Goal: Information Seeking & Learning: Learn about a topic

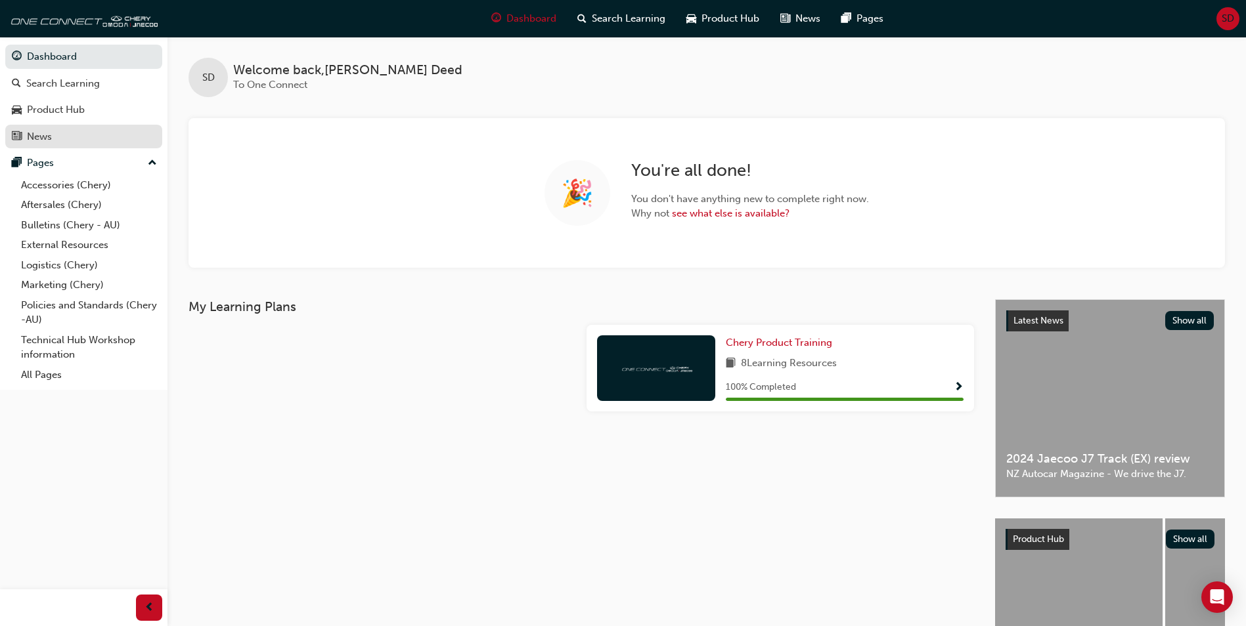
click at [46, 135] on div "News" at bounding box center [39, 136] width 25 height 15
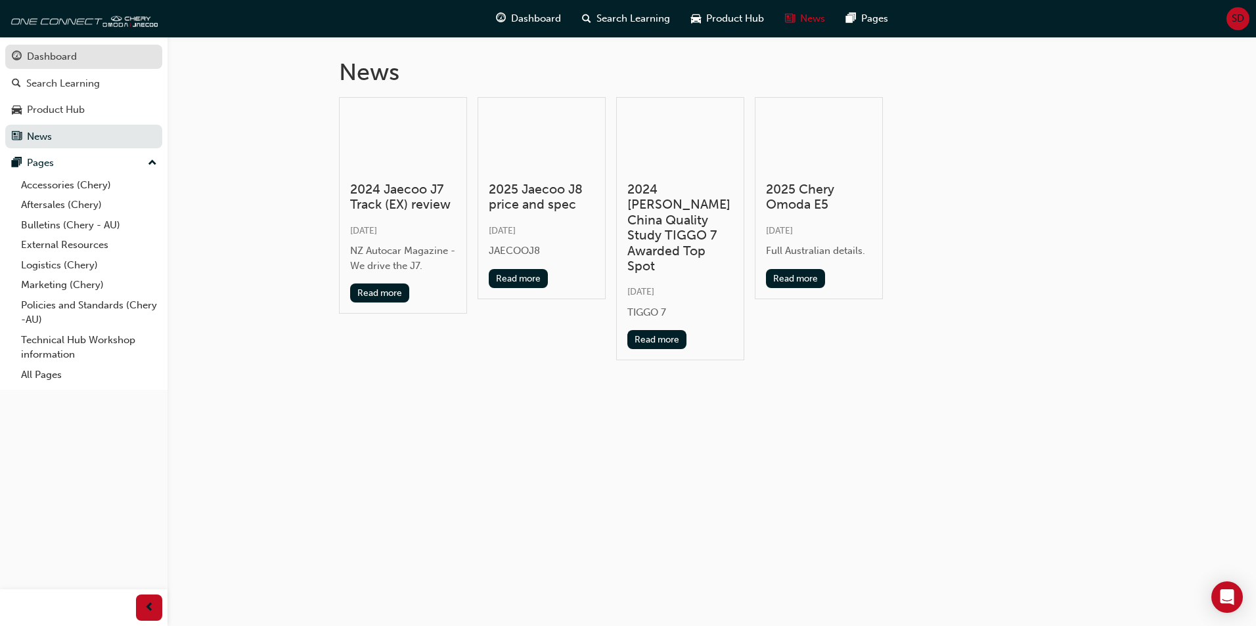
click at [70, 49] on div "Dashboard" at bounding box center [84, 57] width 144 height 16
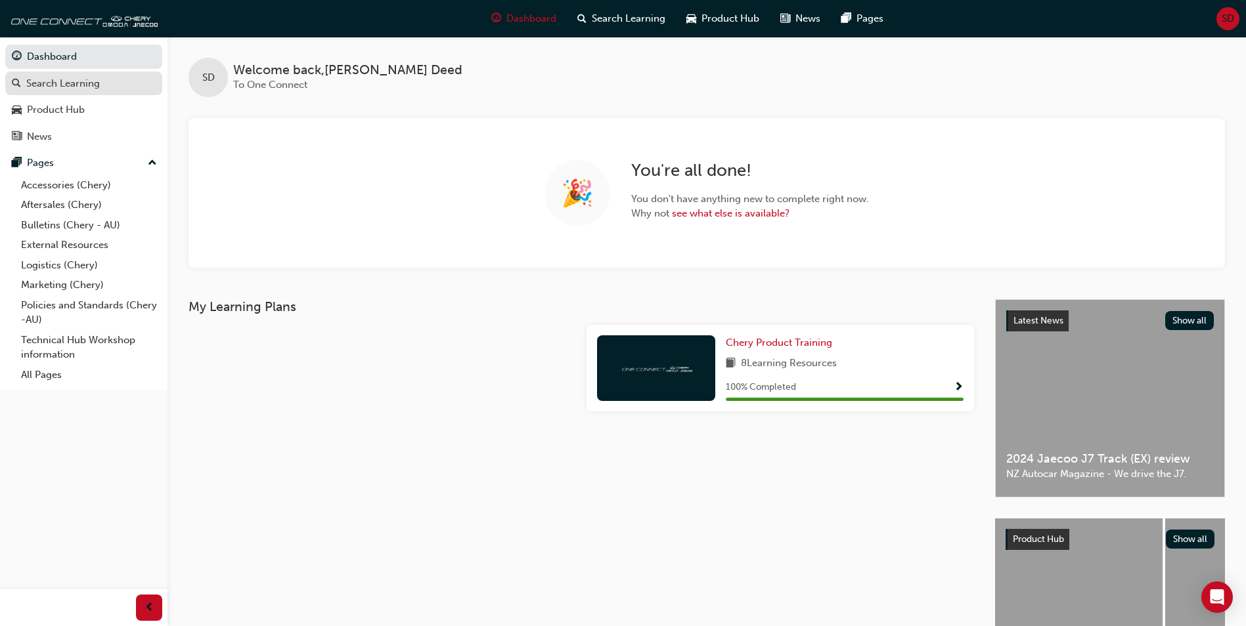
click at [88, 86] on div "Search Learning" at bounding box center [63, 83] width 74 height 15
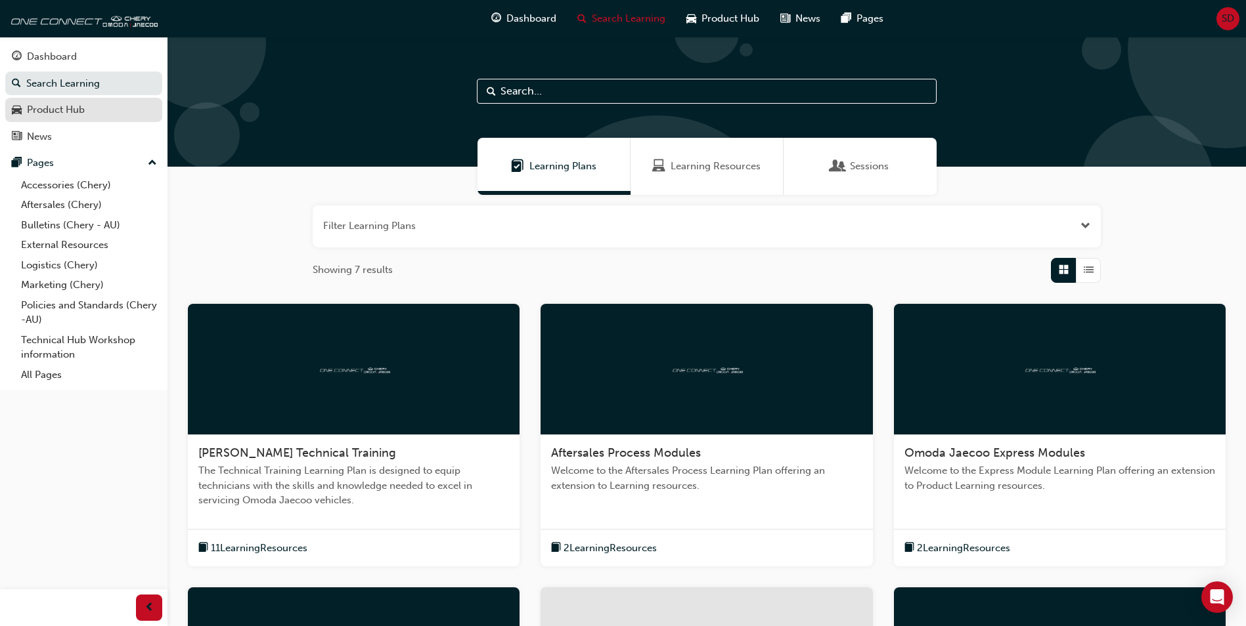
click at [49, 109] on div "Product Hub" at bounding box center [56, 109] width 58 height 15
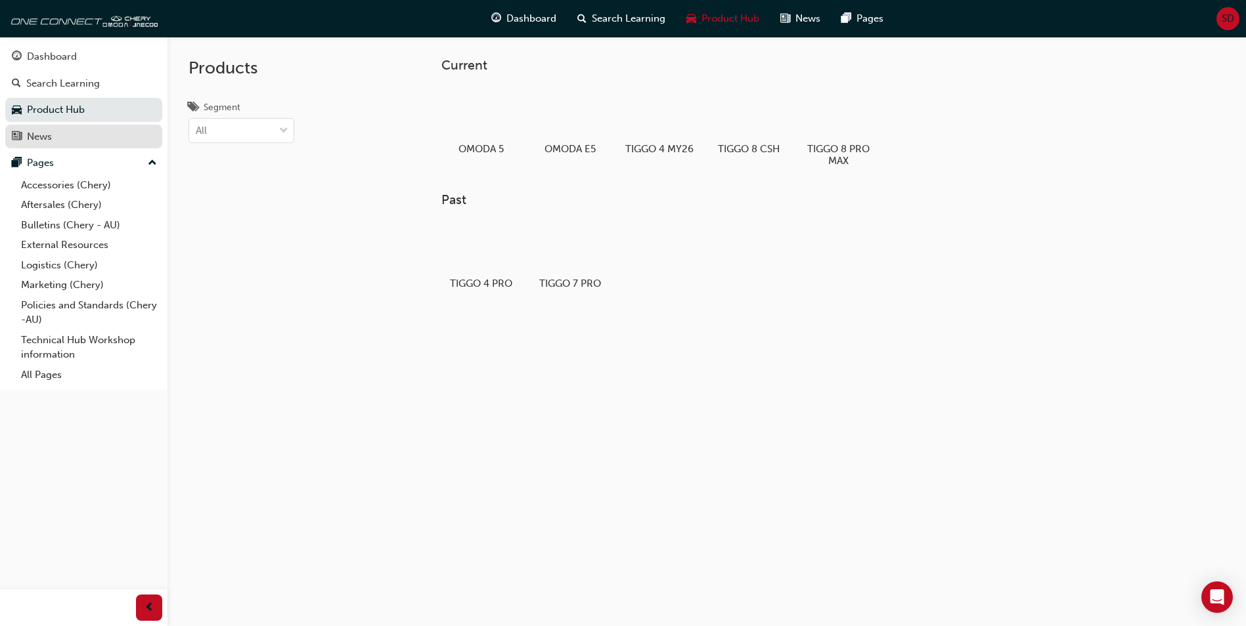
click at [52, 137] on div "News" at bounding box center [39, 136] width 25 height 15
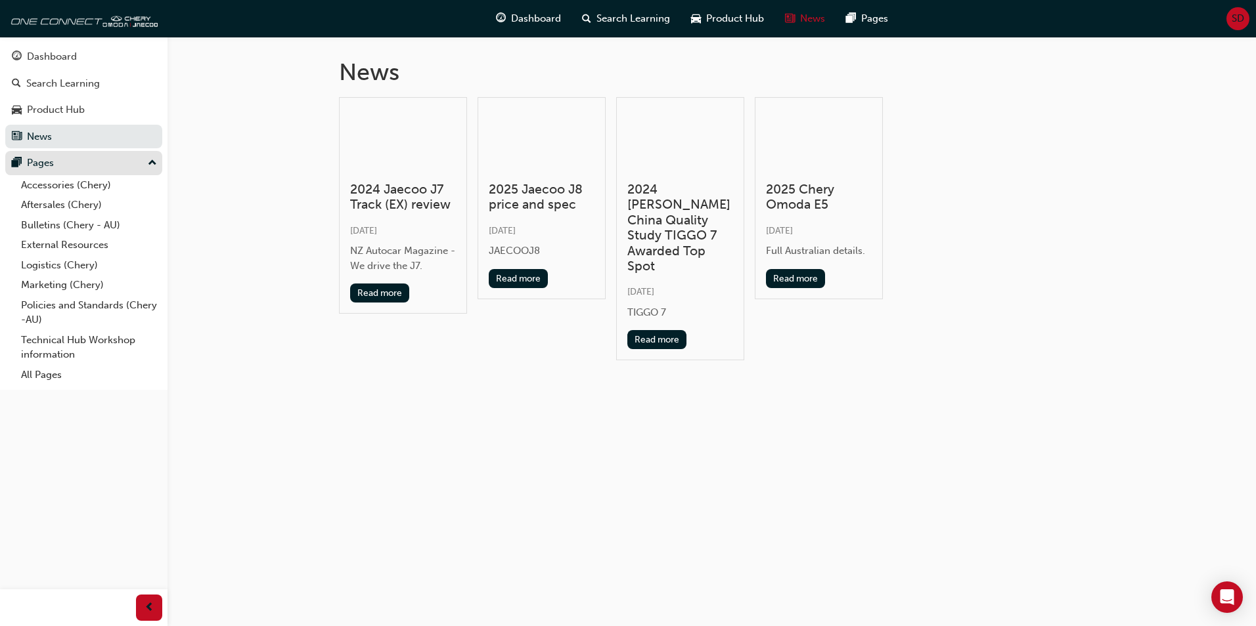
click at [74, 169] on div "Pages" at bounding box center [84, 163] width 144 height 16
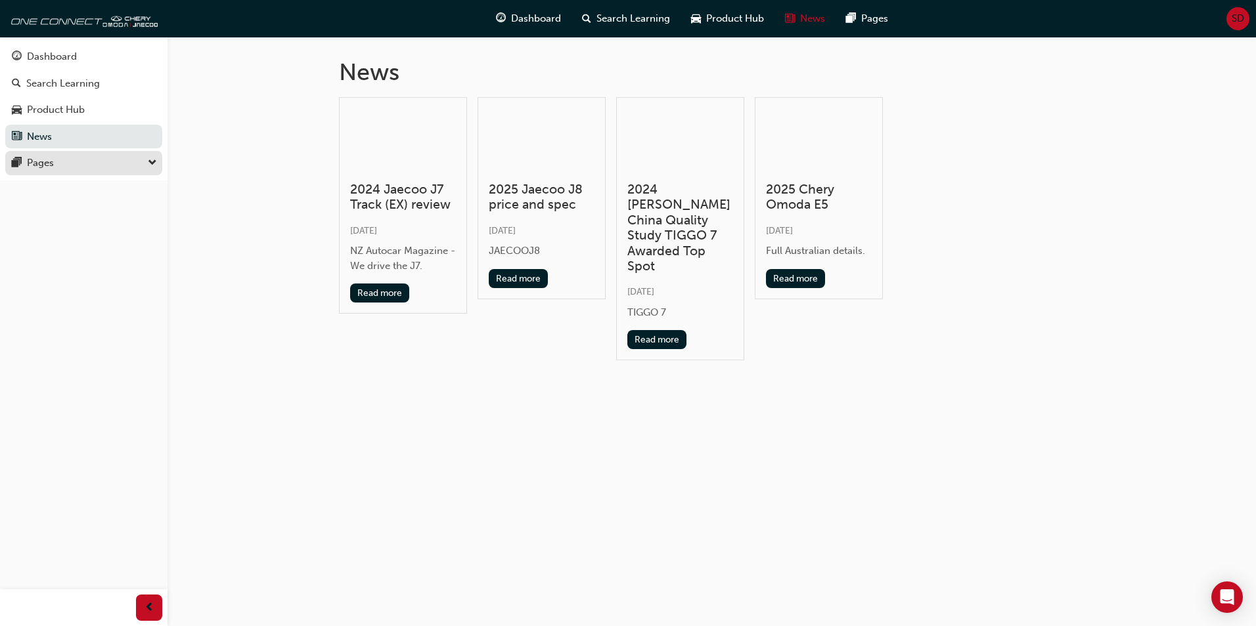
click at [74, 164] on div "Pages" at bounding box center [84, 163] width 144 height 16
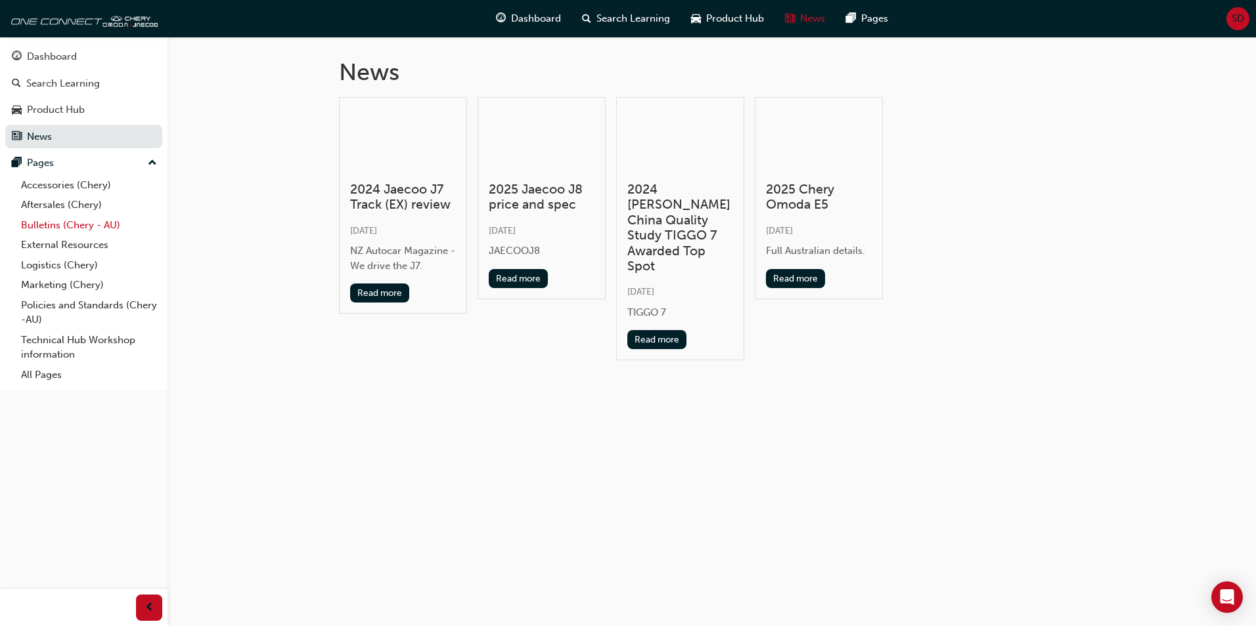
click at [49, 225] on link "Bulletins (Chery - AU)" at bounding box center [89, 225] width 146 height 20
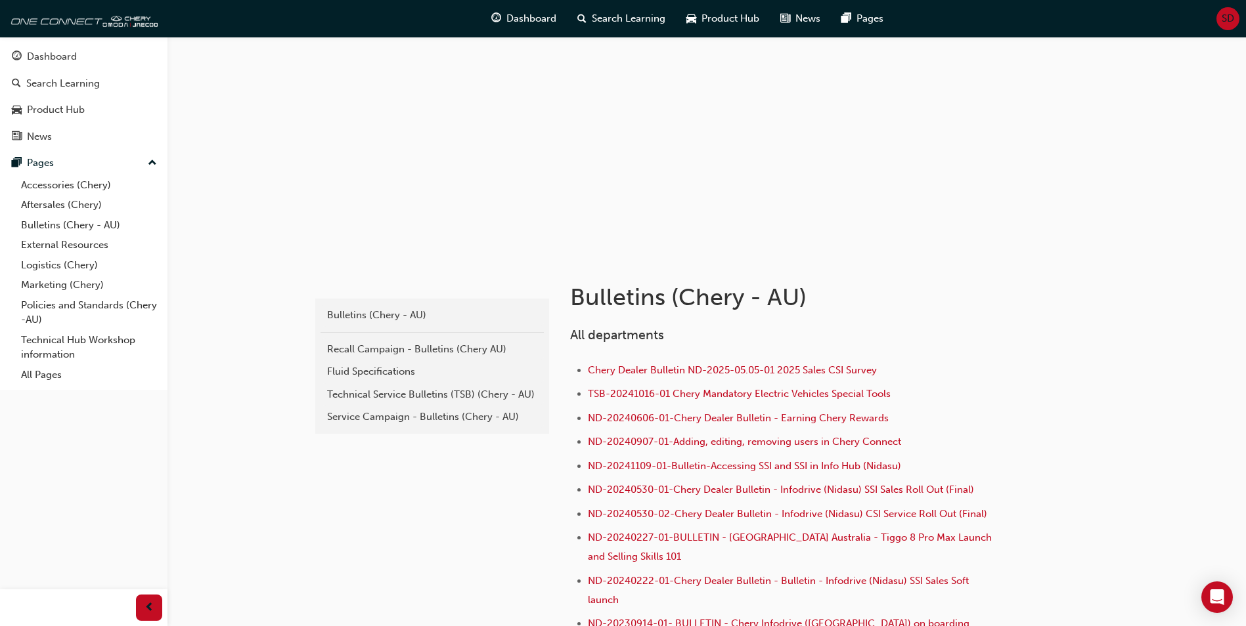
scroll to position [131, 0]
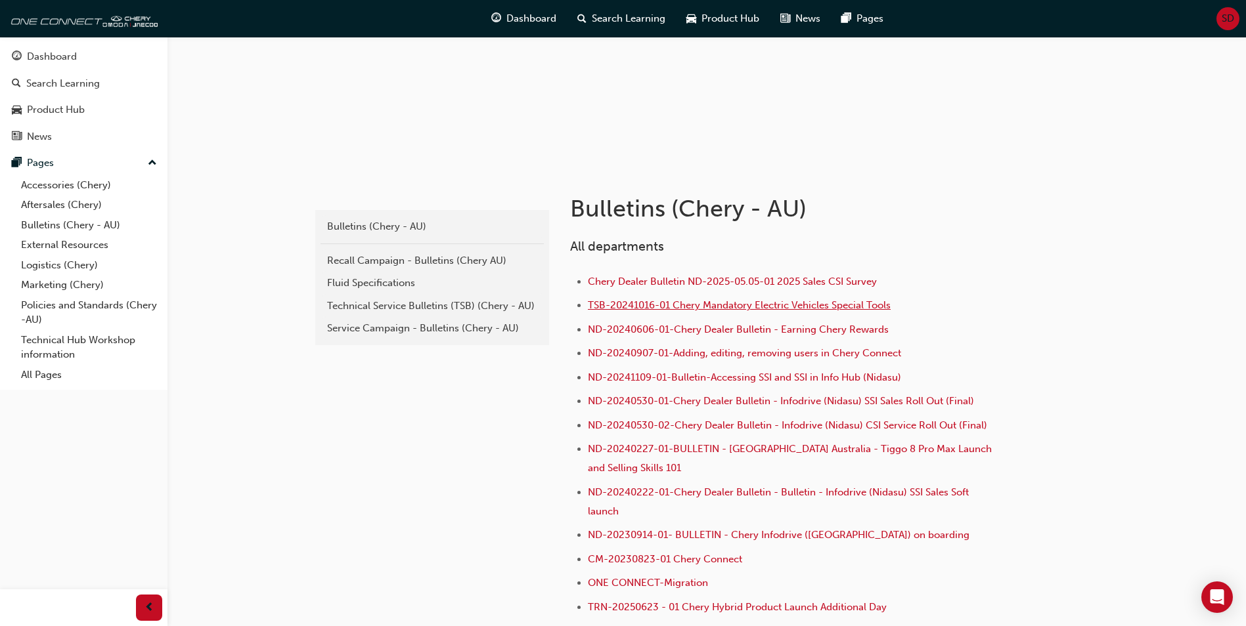
click at [680, 307] on span "TSB-20241016-01 Chery Mandatory Electric Vehicles Special Tools" at bounding box center [739, 305] width 303 height 12
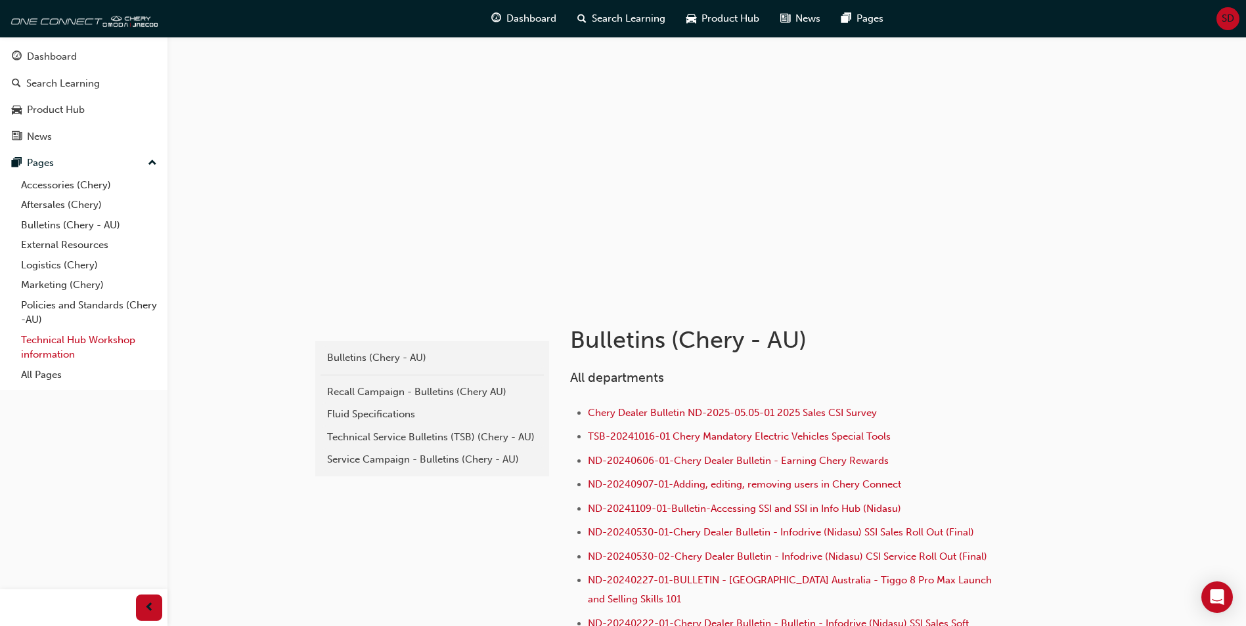
click at [58, 342] on link "Technical Hub Workshop information" at bounding box center [89, 347] width 146 height 35
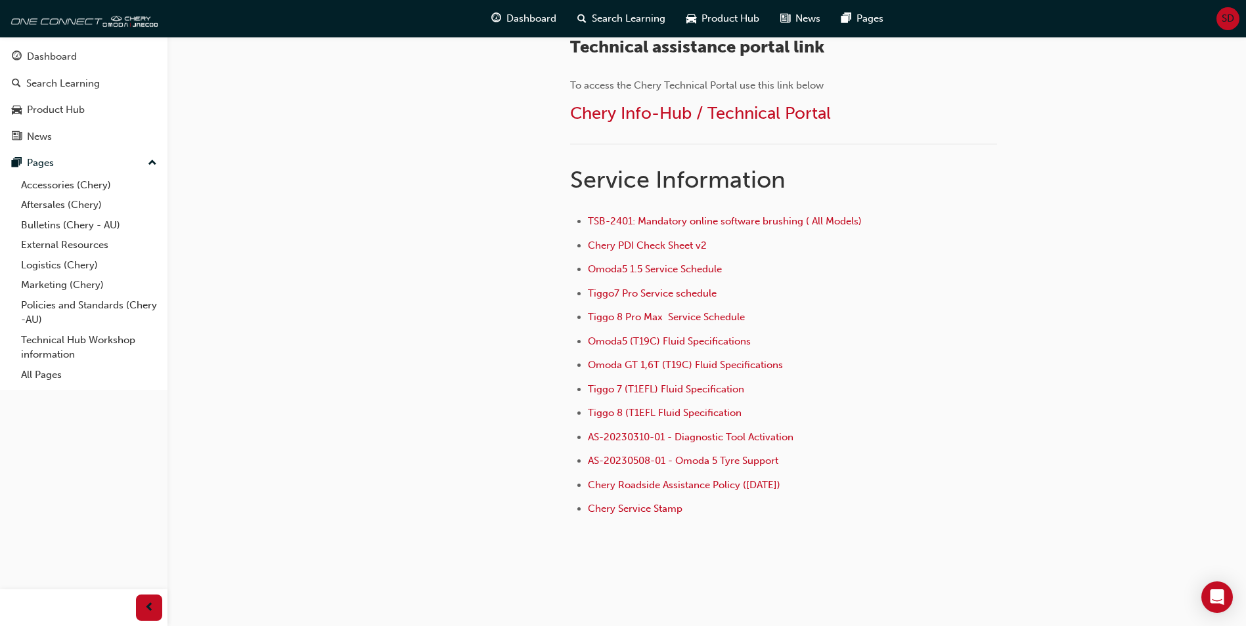
scroll to position [830, 0]
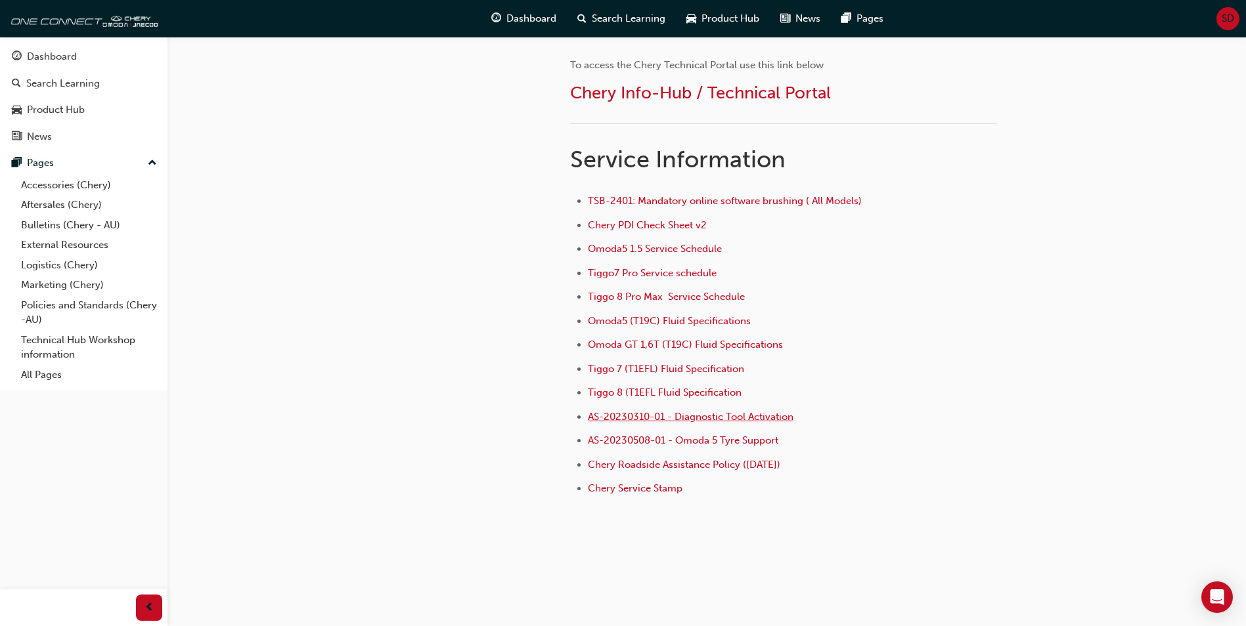
click at [638, 419] on span "AS-20230310-01 - Diagnostic Tool Activation" at bounding box center [691, 417] width 206 height 12
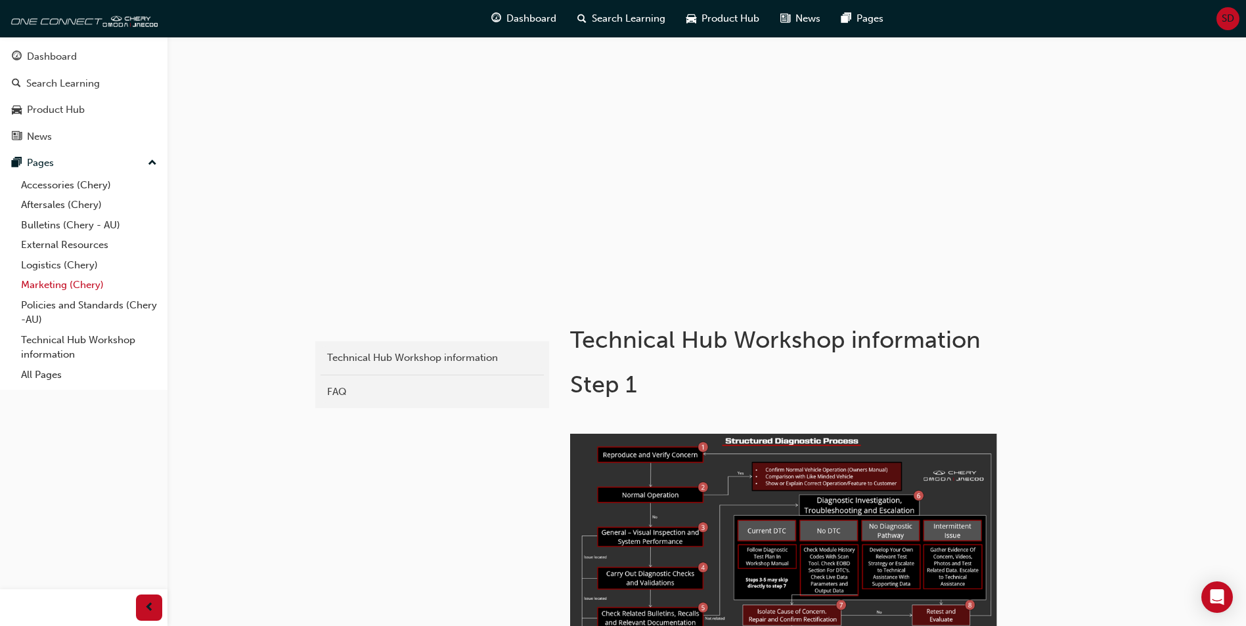
click at [44, 287] on link "Marketing (Chery)" at bounding box center [89, 285] width 146 height 20
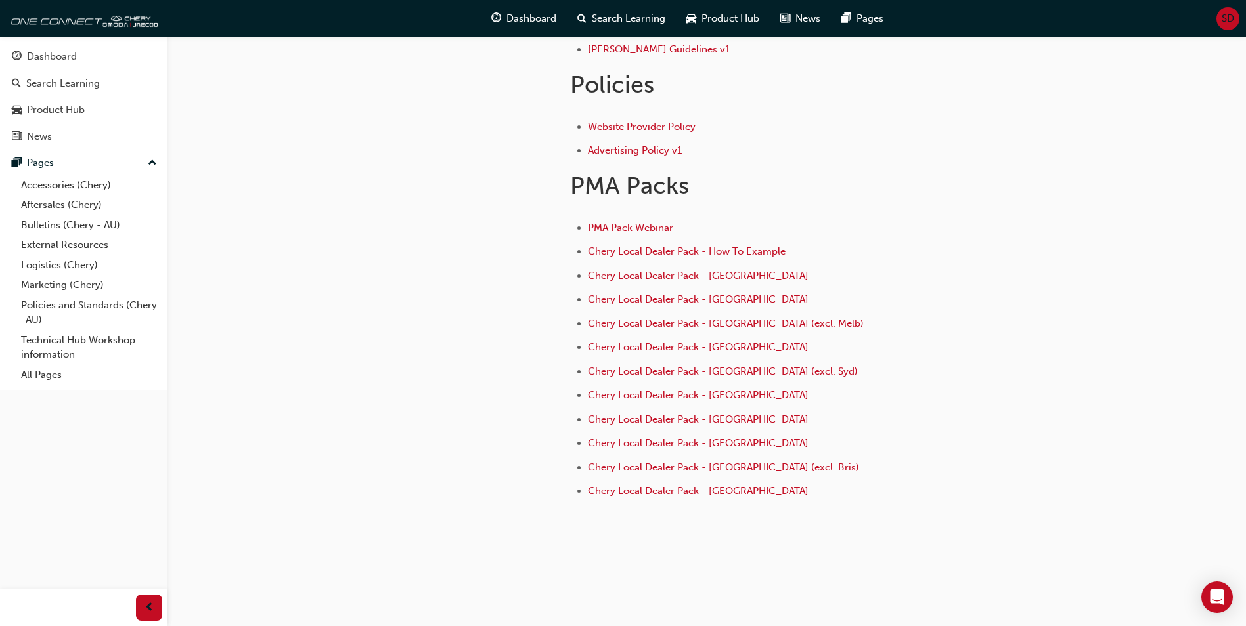
scroll to position [482, 0]
click at [36, 373] on link "All Pages" at bounding box center [89, 375] width 146 height 20
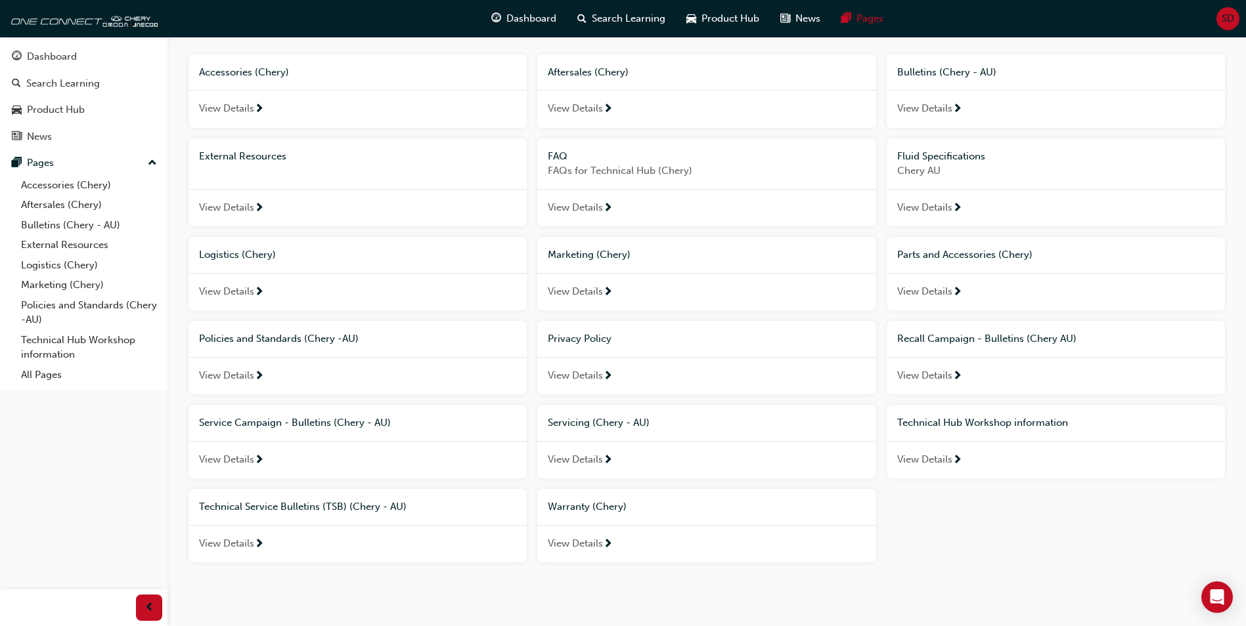
scroll to position [113, 0]
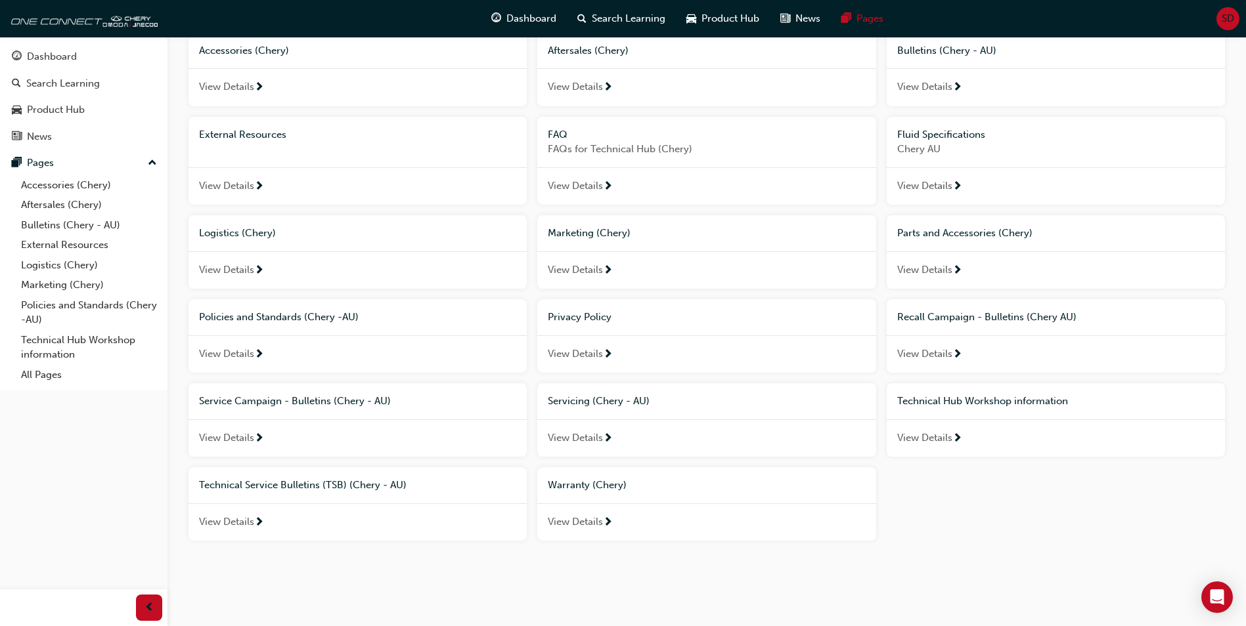
click at [571, 401] on span "Servicing (Chery - AU)" at bounding box center [599, 401] width 102 height 12
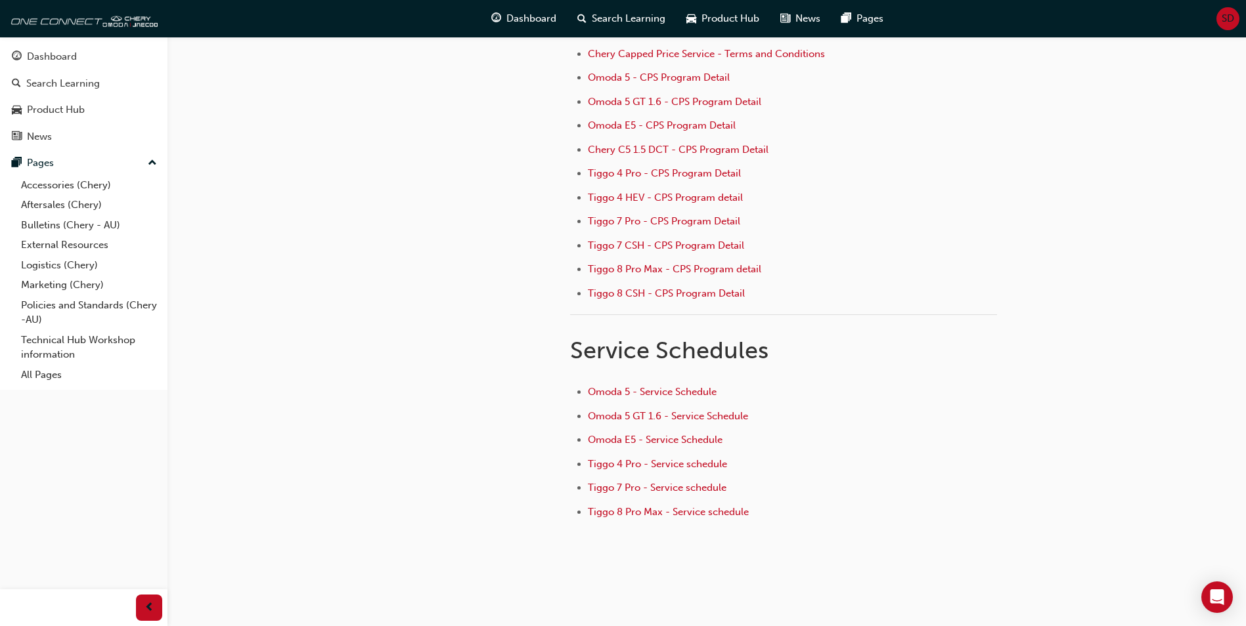
scroll to position [176, 0]
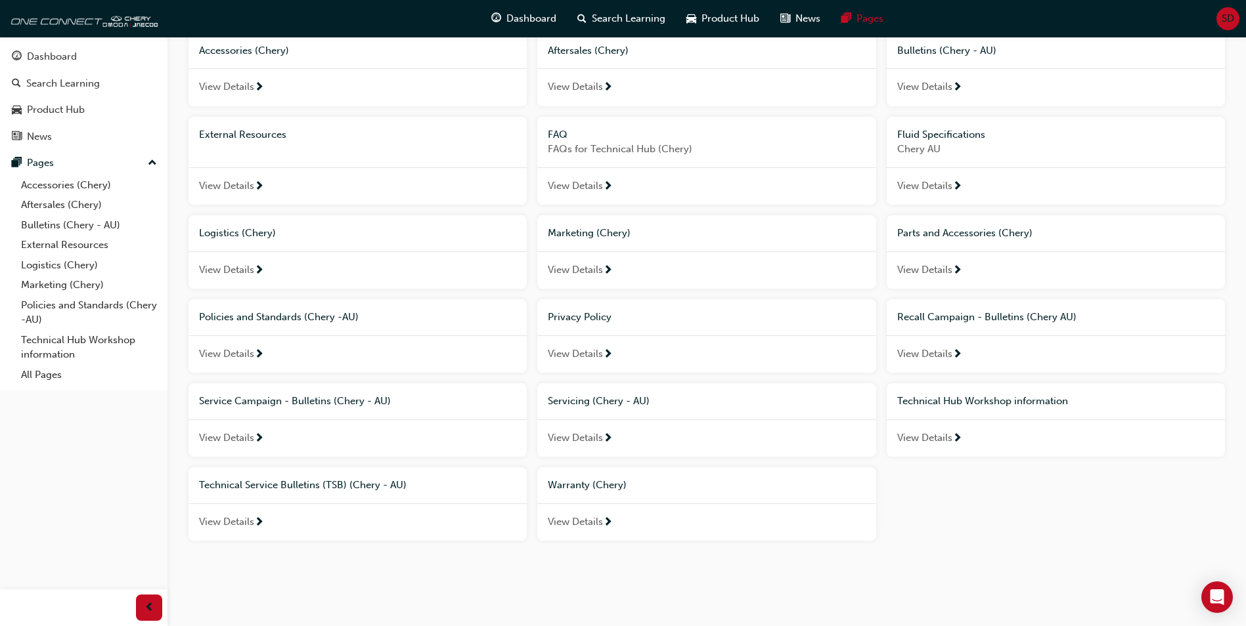
scroll to position [113, 0]
click at [248, 518] on span "View Details" at bounding box center [226, 522] width 55 height 15
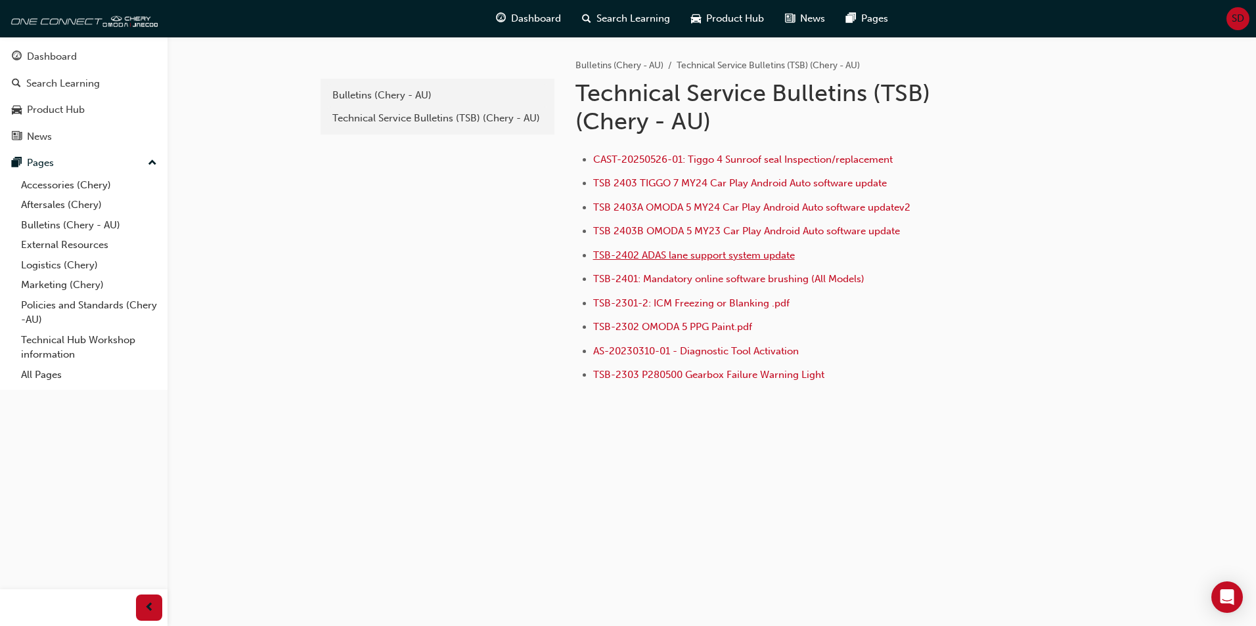
click at [639, 255] on span "TSB-2402 ADAS lane support system update" at bounding box center [694, 256] width 202 height 12
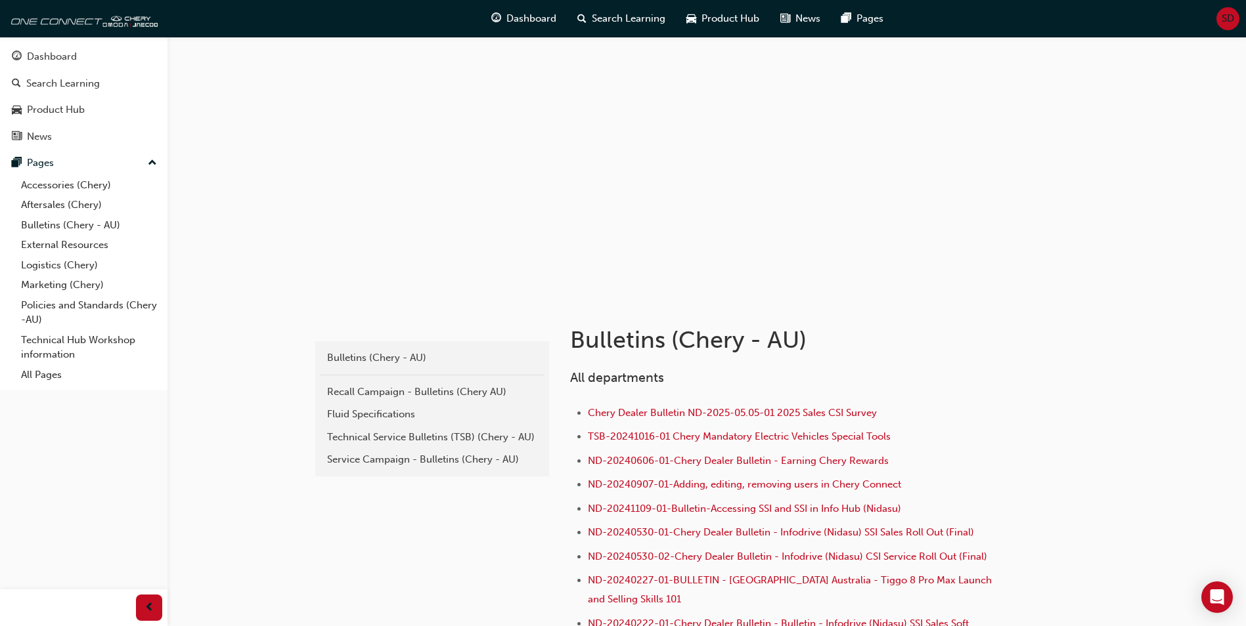
drag, startPoint x: 389, startPoint y: 89, endPoint x: 986, endPoint y: 118, distance: 597.6
click at [986, 118] on div at bounding box center [707, 168] width 788 height 263
click at [51, 115] on div "Product Hub" at bounding box center [56, 109] width 58 height 15
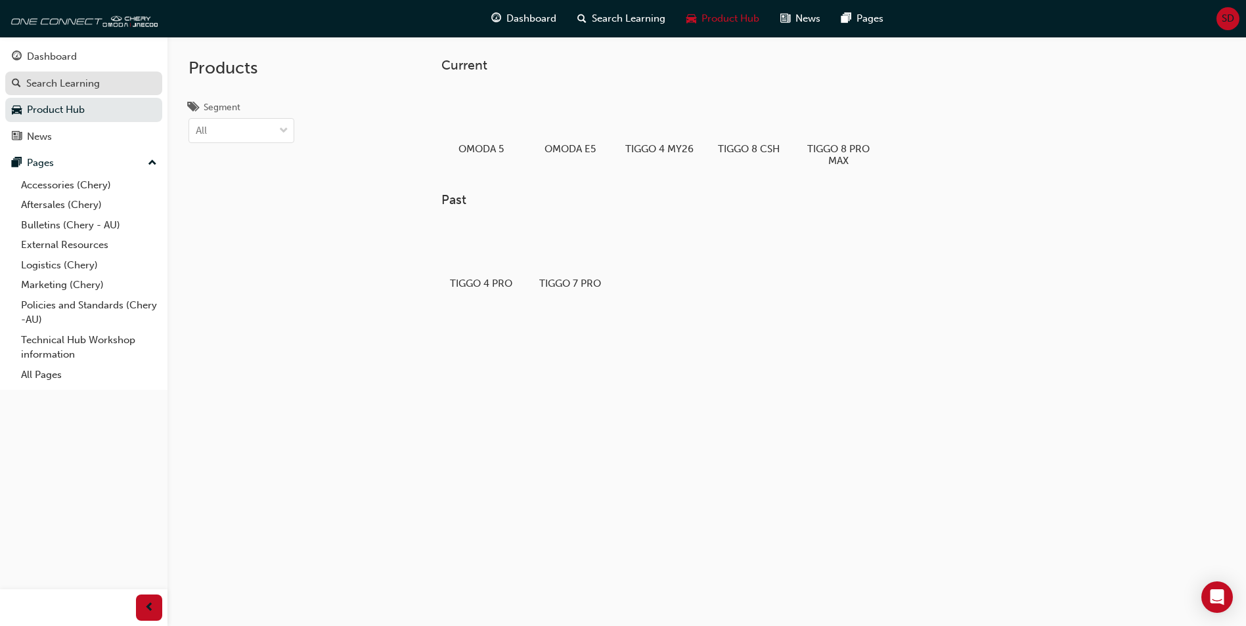
click at [70, 85] on div "Search Learning" at bounding box center [63, 83] width 74 height 15
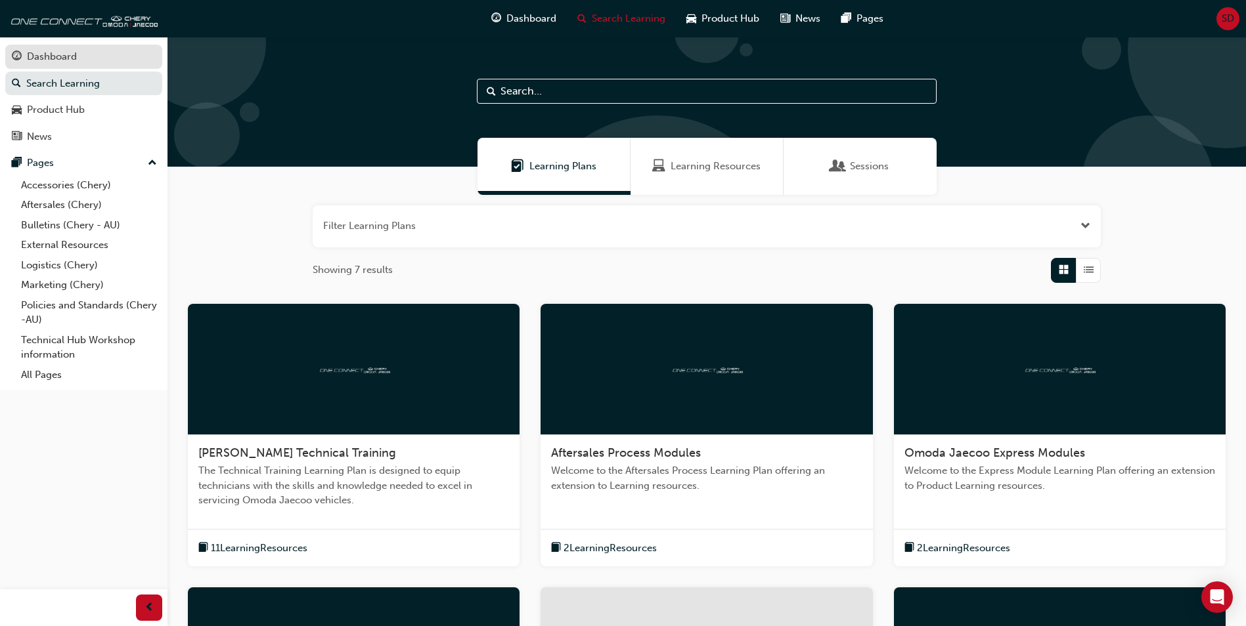
click at [95, 56] on div "Dashboard" at bounding box center [84, 57] width 144 height 16
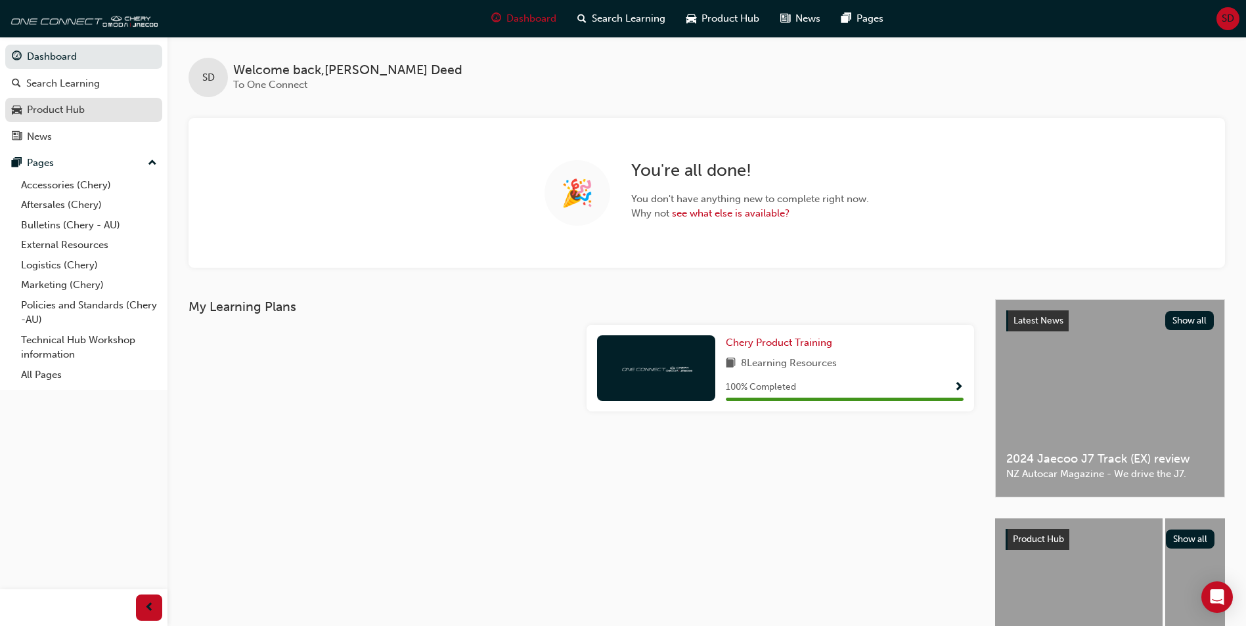
click at [53, 110] on div "Product Hub" at bounding box center [56, 109] width 58 height 15
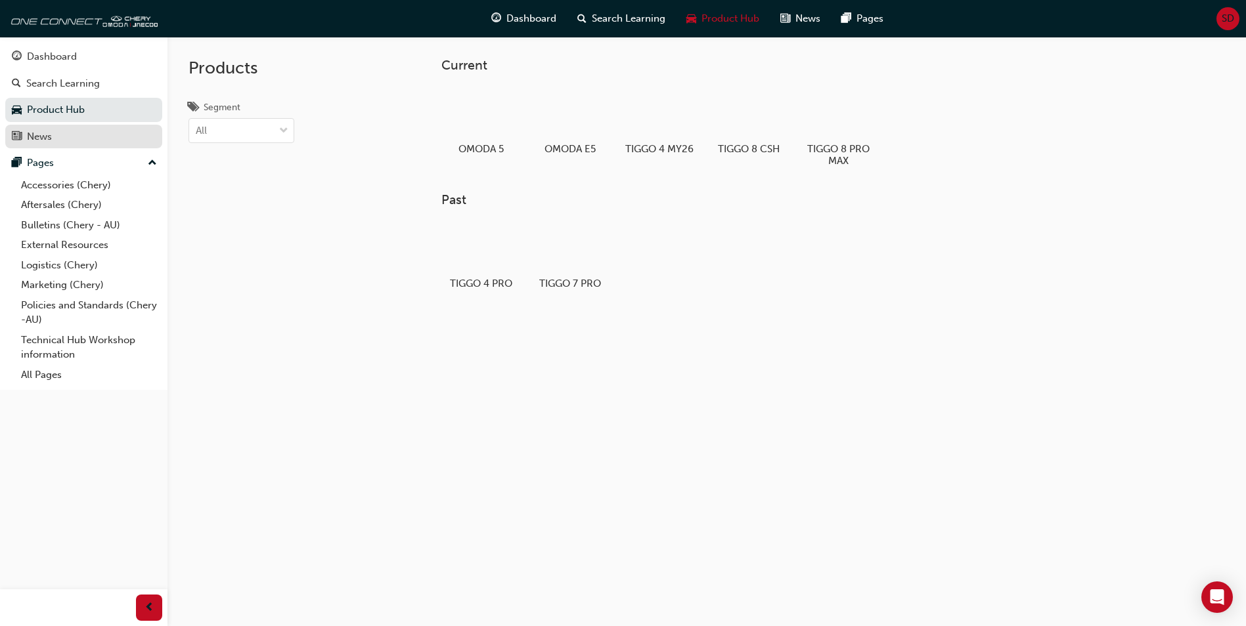
click at [53, 137] on div "News" at bounding box center [84, 137] width 144 height 16
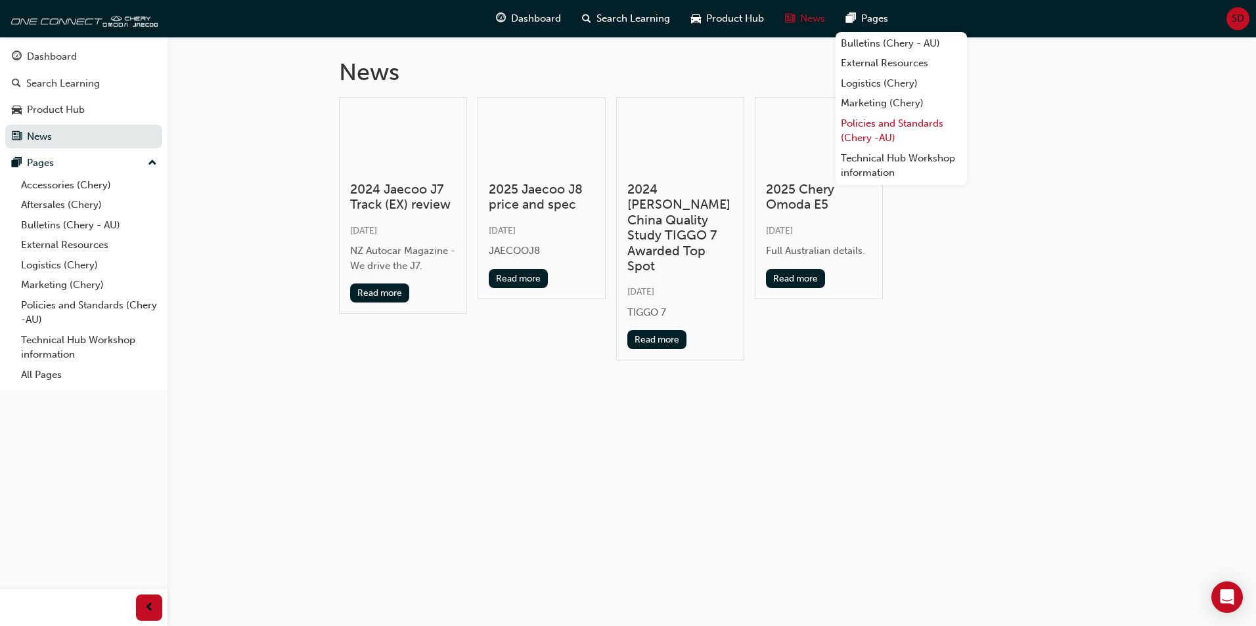
scroll to position [56, 0]
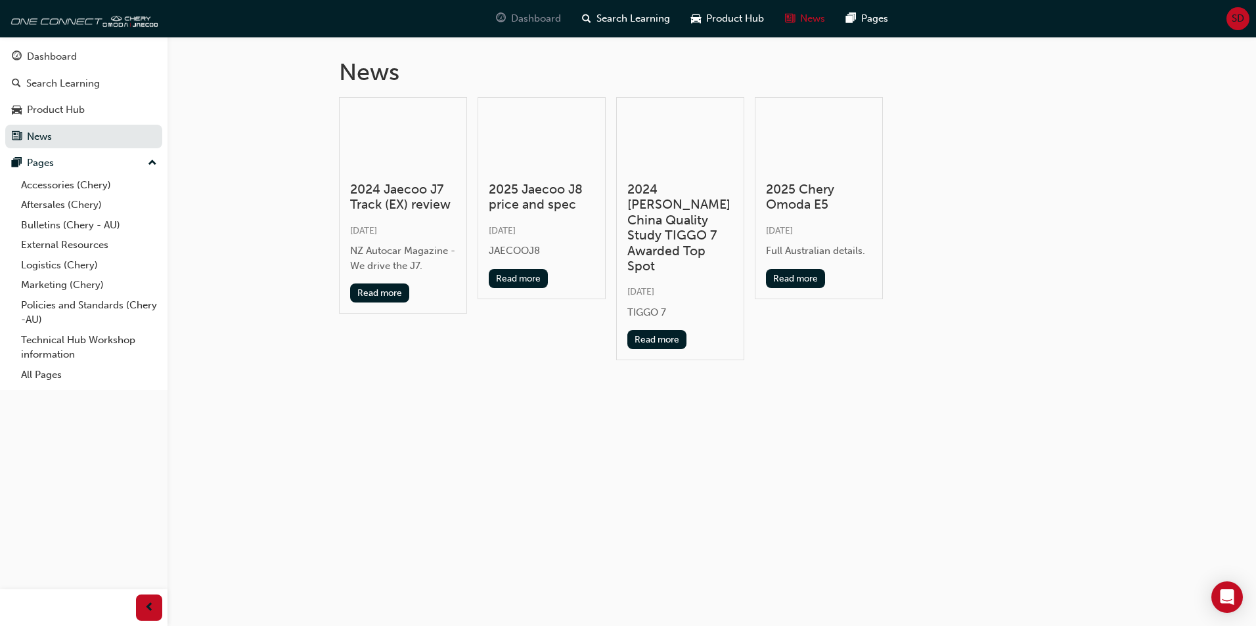
click at [517, 20] on span "Dashboard" at bounding box center [536, 18] width 50 height 15
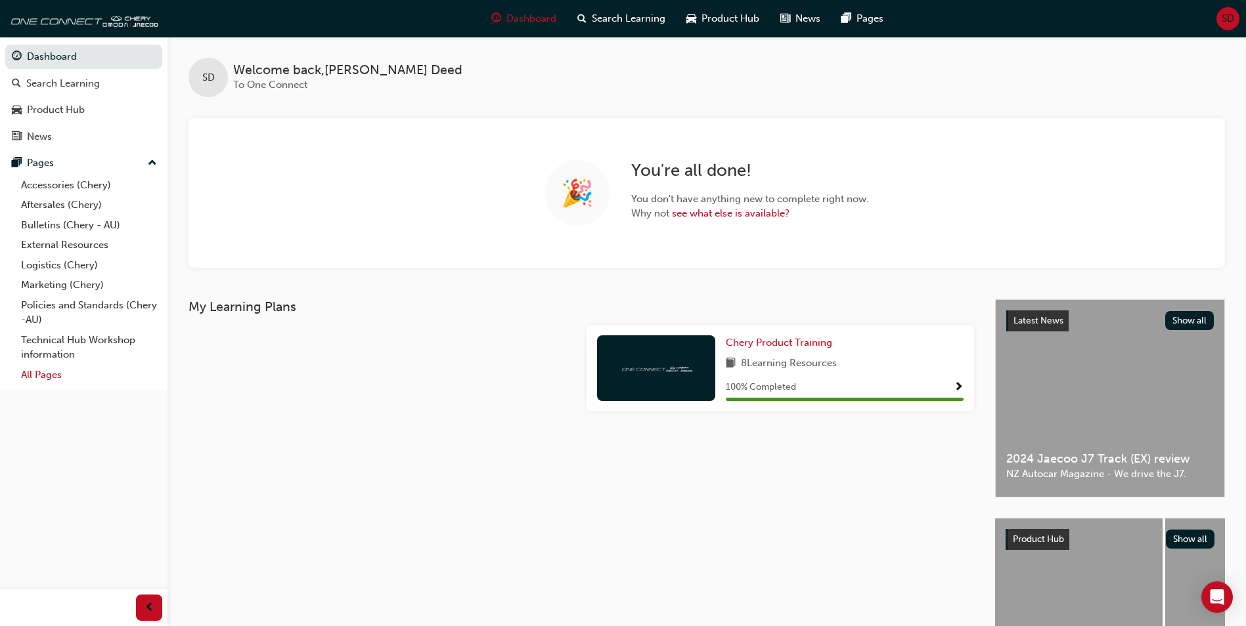
click at [44, 374] on link "All Pages" at bounding box center [89, 375] width 146 height 20
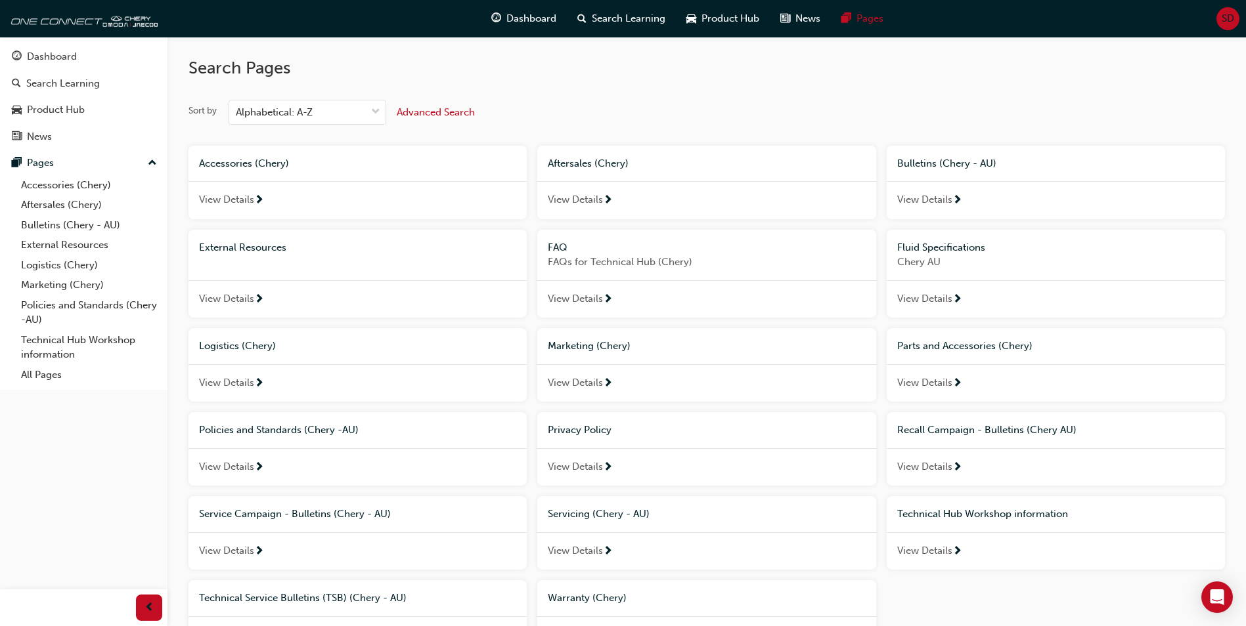
click at [428, 111] on span "Advanced Search" at bounding box center [436, 112] width 78 height 12
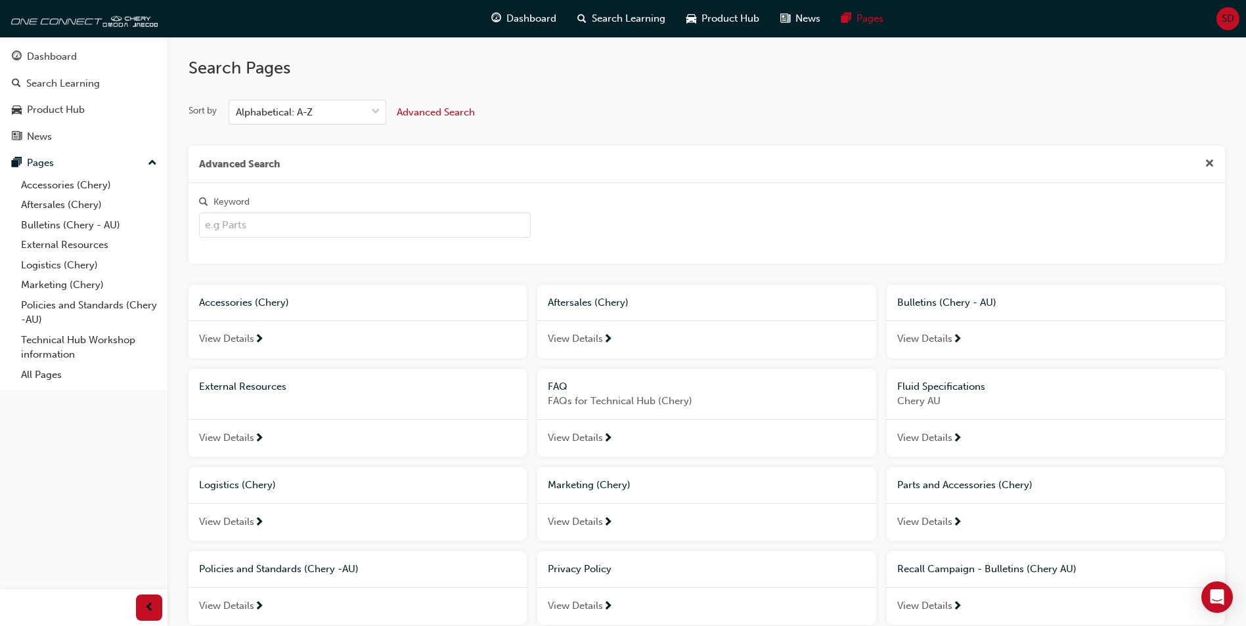
click at [243, 227] on input "Keyword" at bounding box center [365, 225] width 332 height 25
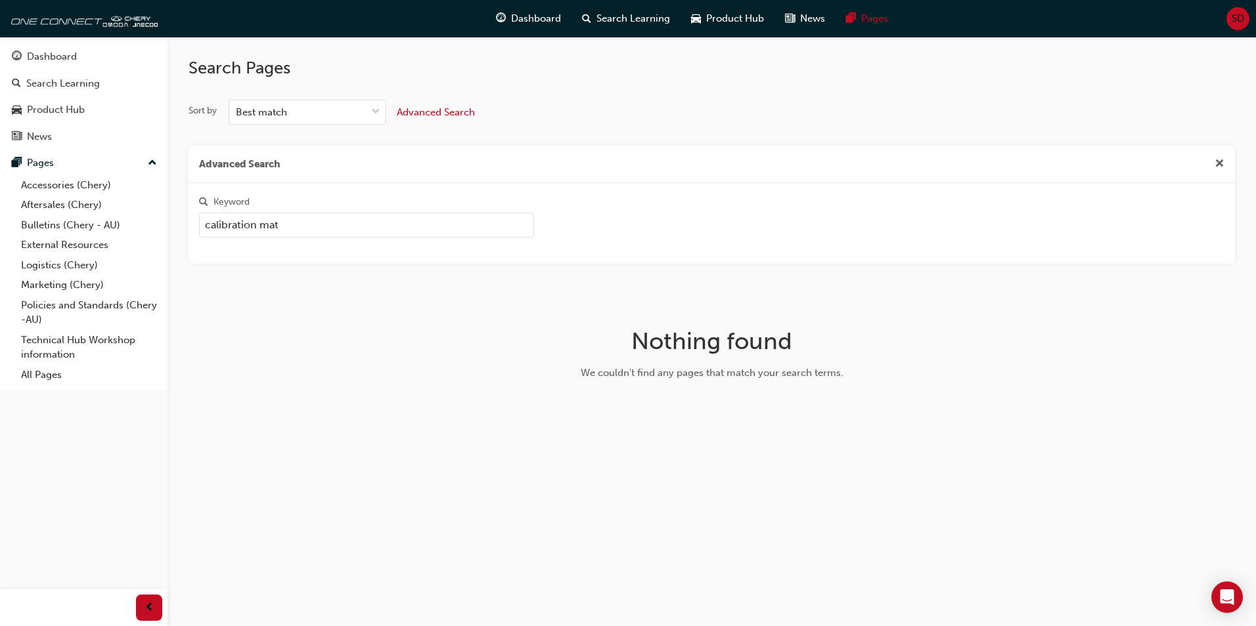
click at [324, 227] on input "calibration mat" at bounding box center [366, 225] width 335 height 25
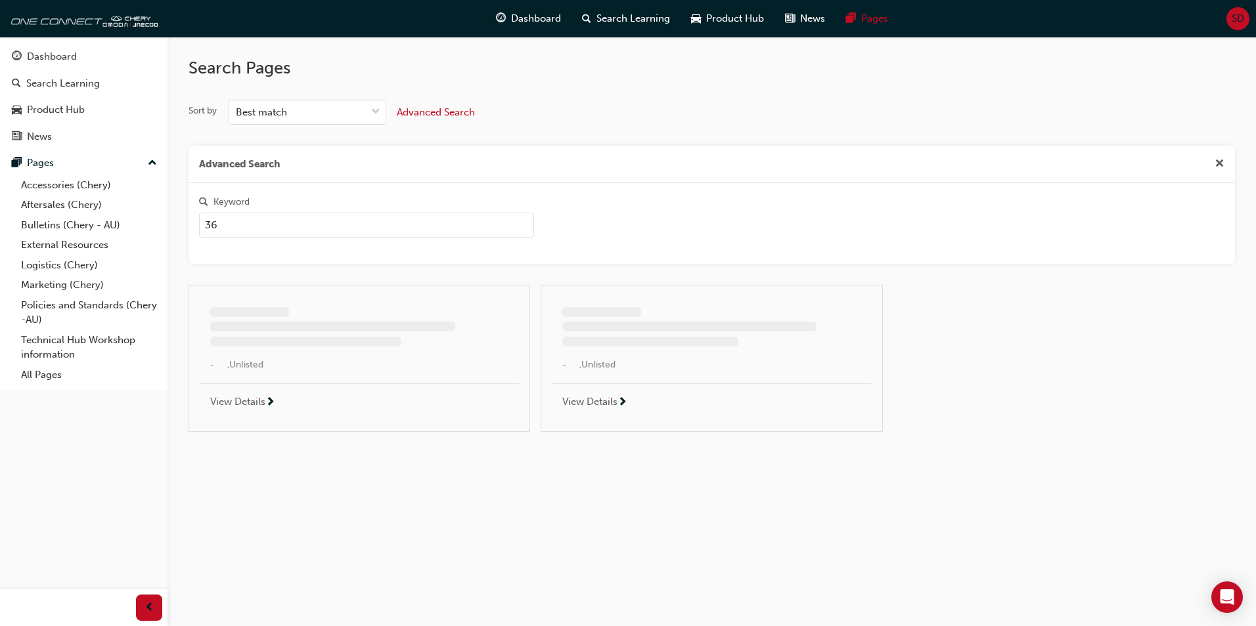
type input "3"
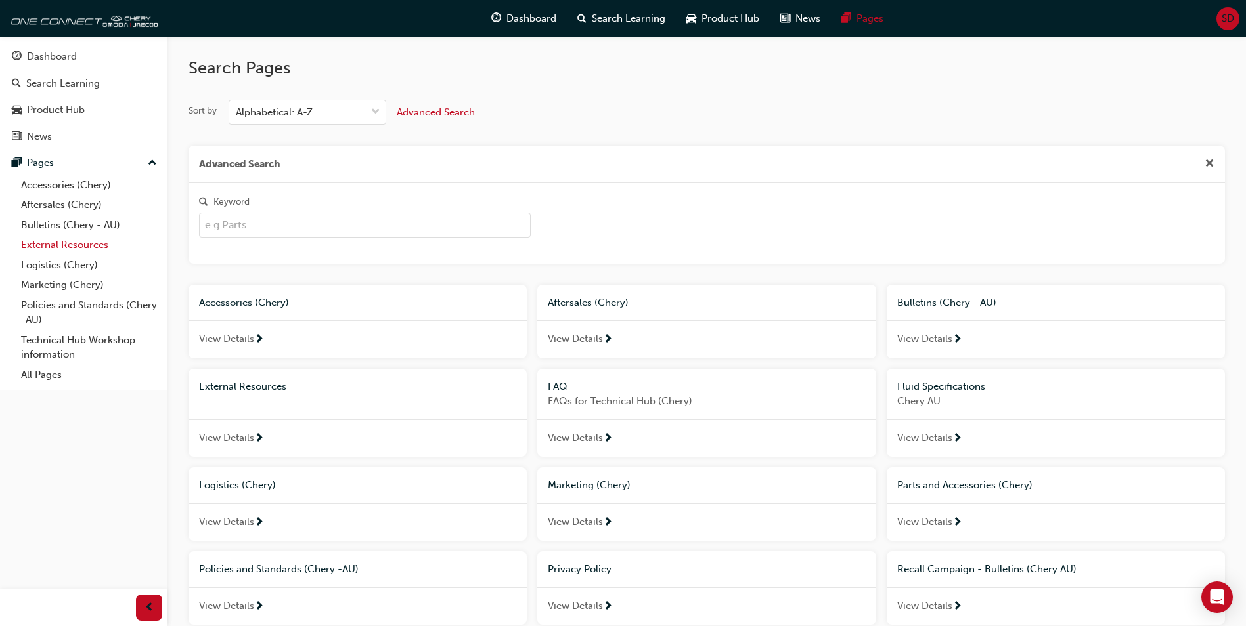
click at [52, 247] on link "External Resources" at bounding box center [89, 245] width 146 height 20
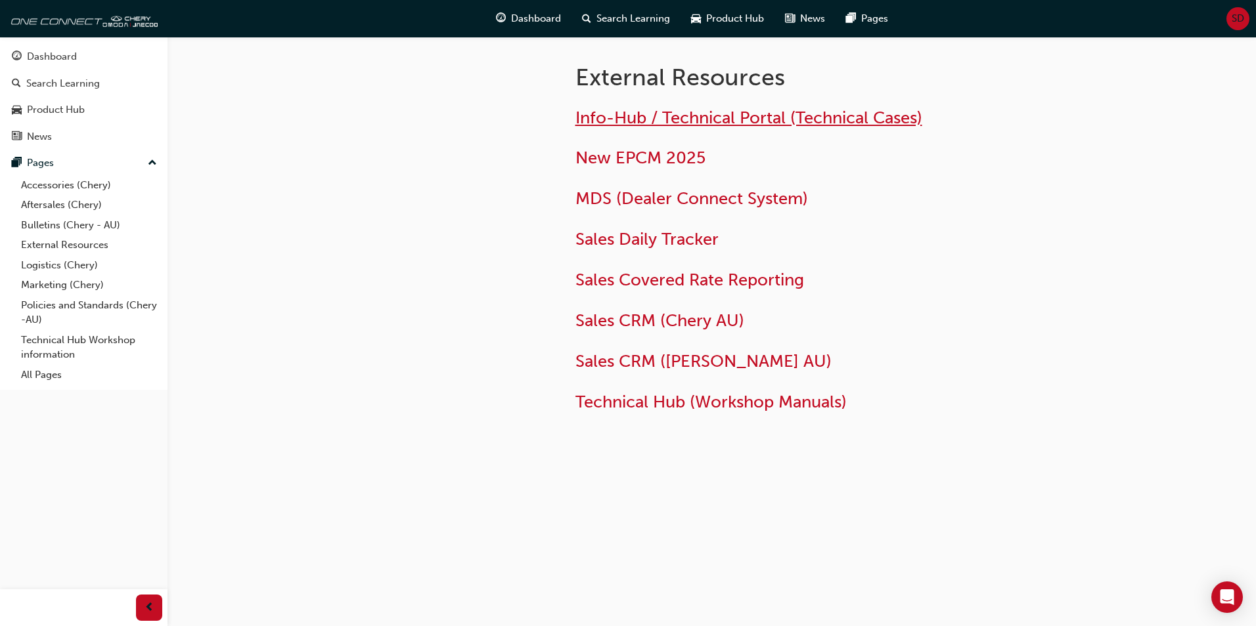
click at [730, 115] on span "Info-Hub / Technical Portal (Technical Cases)" at bounding box center [748, 118] width 347 height 20
click at [649, 399] on span "Technical Hub (Workshop Manuals)" at bounding box center [710, 402] width 271 height 20
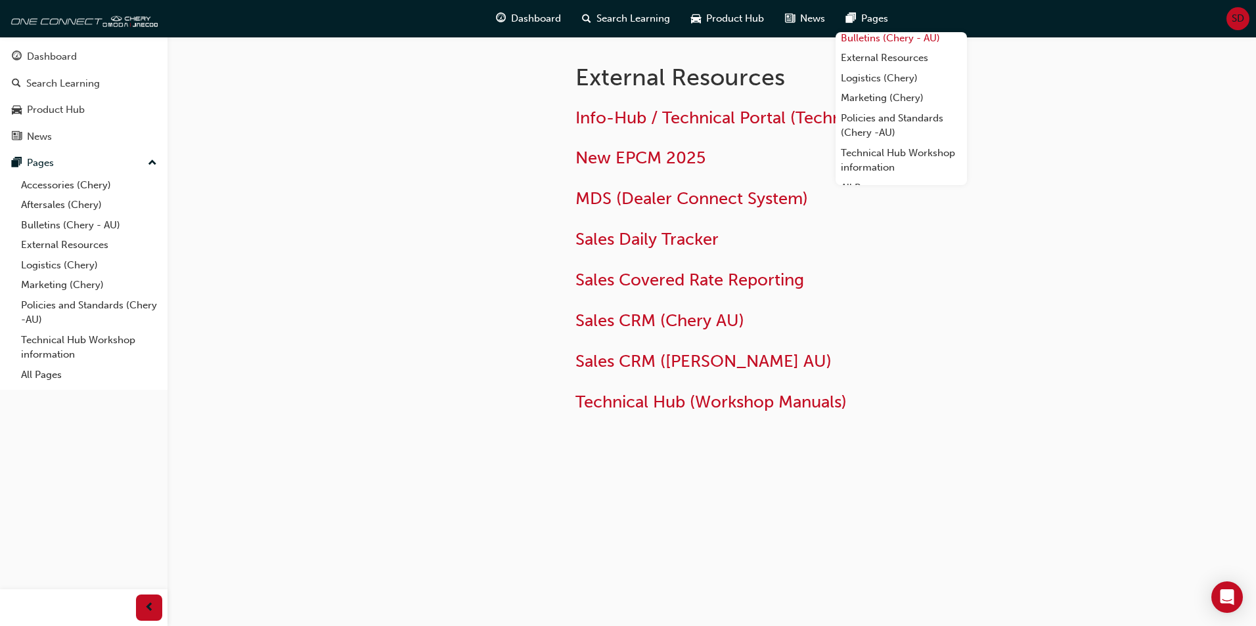
scroll to position [56, 0]
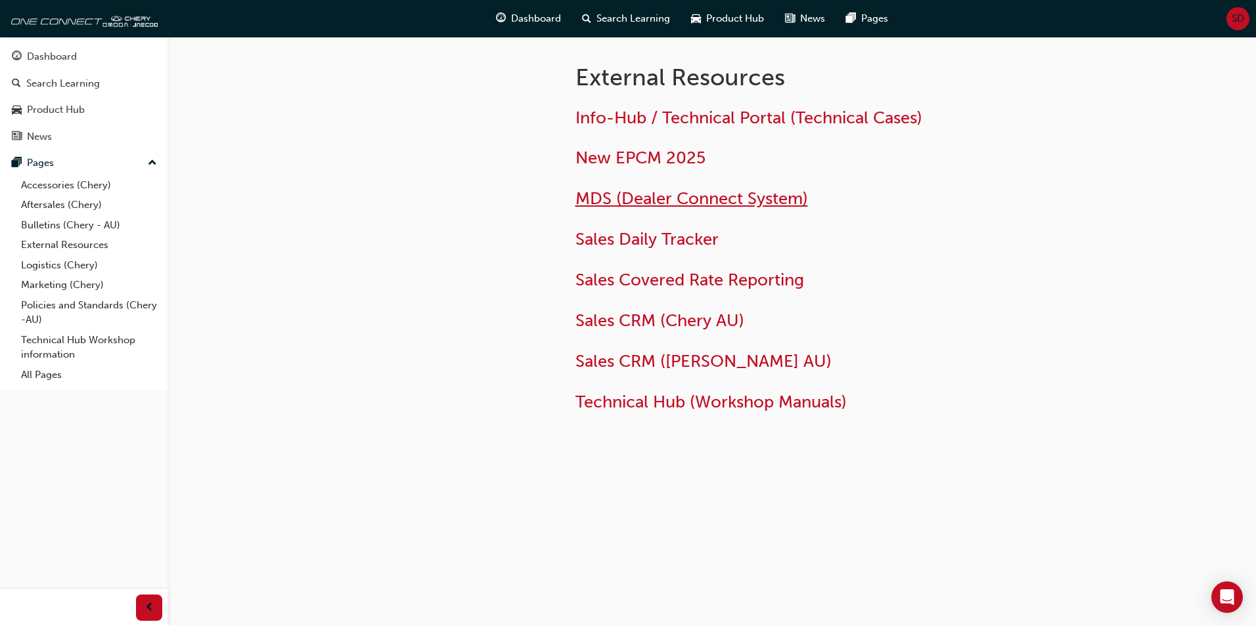
click at [644, 195] on span "MDS (Dealer Connect System)" at bounding box center [691, 198] width 232 height 20
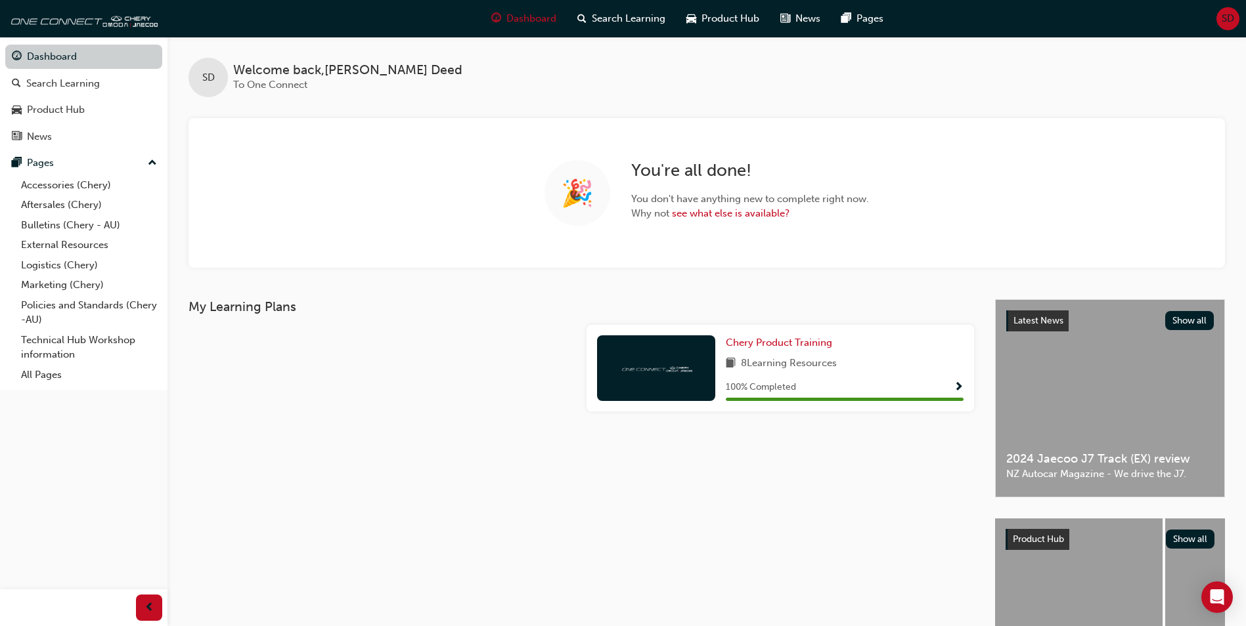
click at [75, 56] on link "Dashboard" at bounding box center [83, 57] width 157 height 24
click at [799, 19] on span "News" at bounding box center [807, 18] width 25 height 15
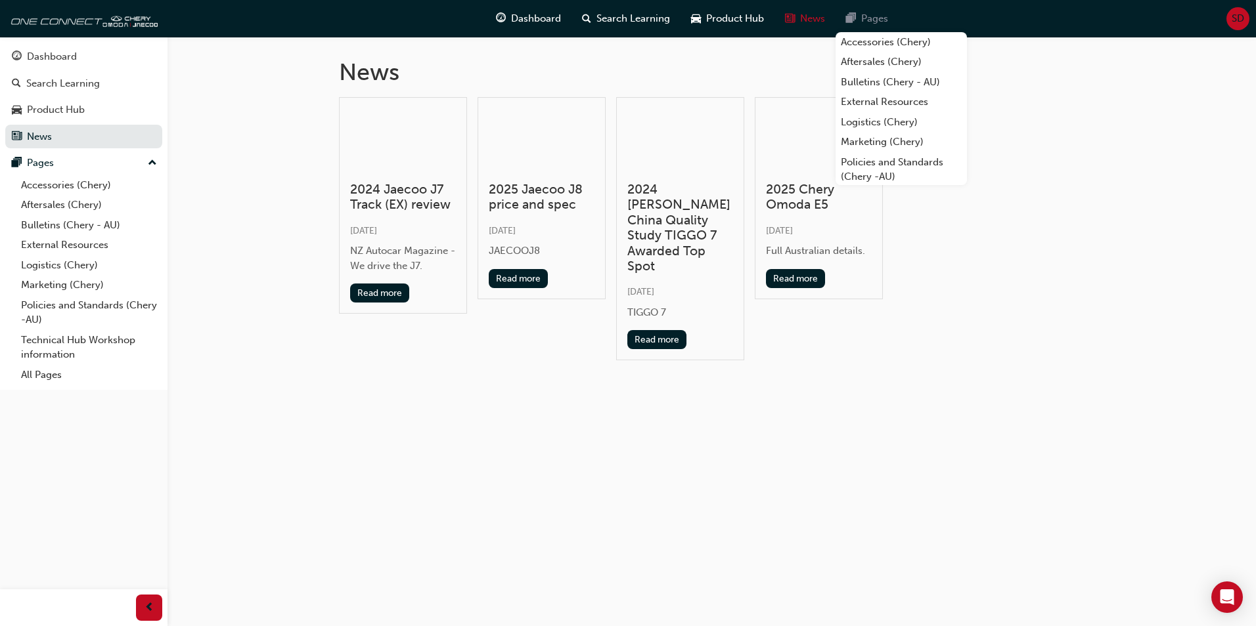
click at [879, 18] on span "Pages" at bounding box center [874, 18] width 27 height 15
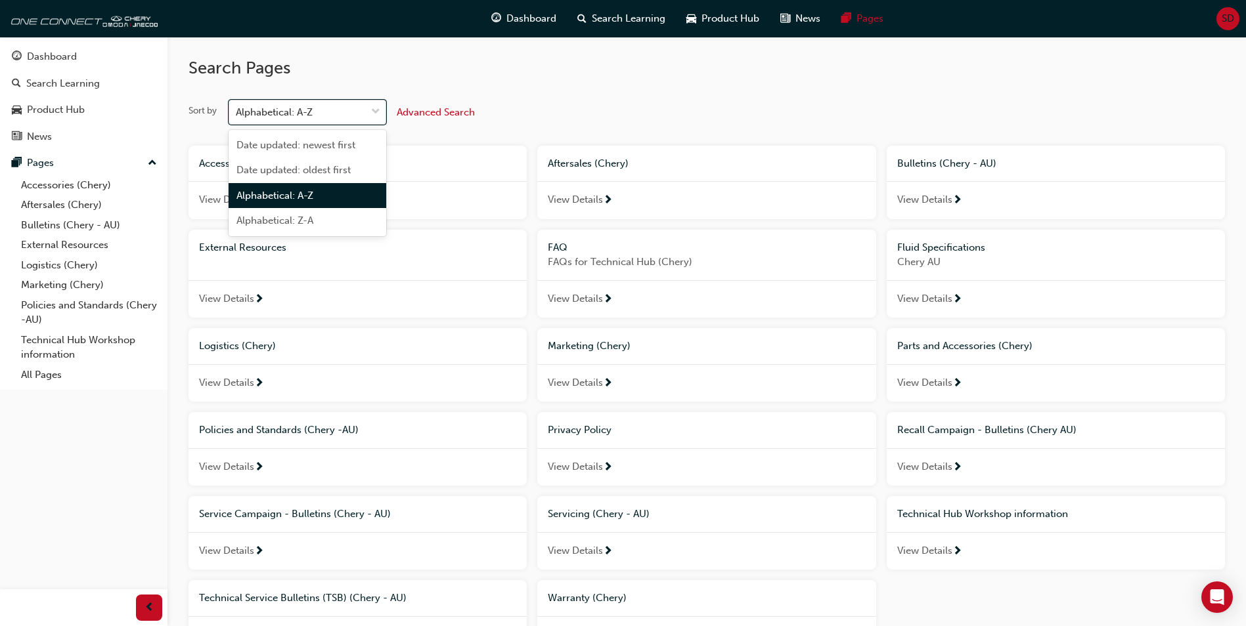
click at [317, 109] on div "Alphabetical: A-Z" at bounding box center [297, 112] width 137 height 23
click at [237, 109] on input "Sort by option Alphabetical: A-Z focused, 3 of 4. 4 results available. Use Up a…" at bounding box center [236, 111] width 1 height 11
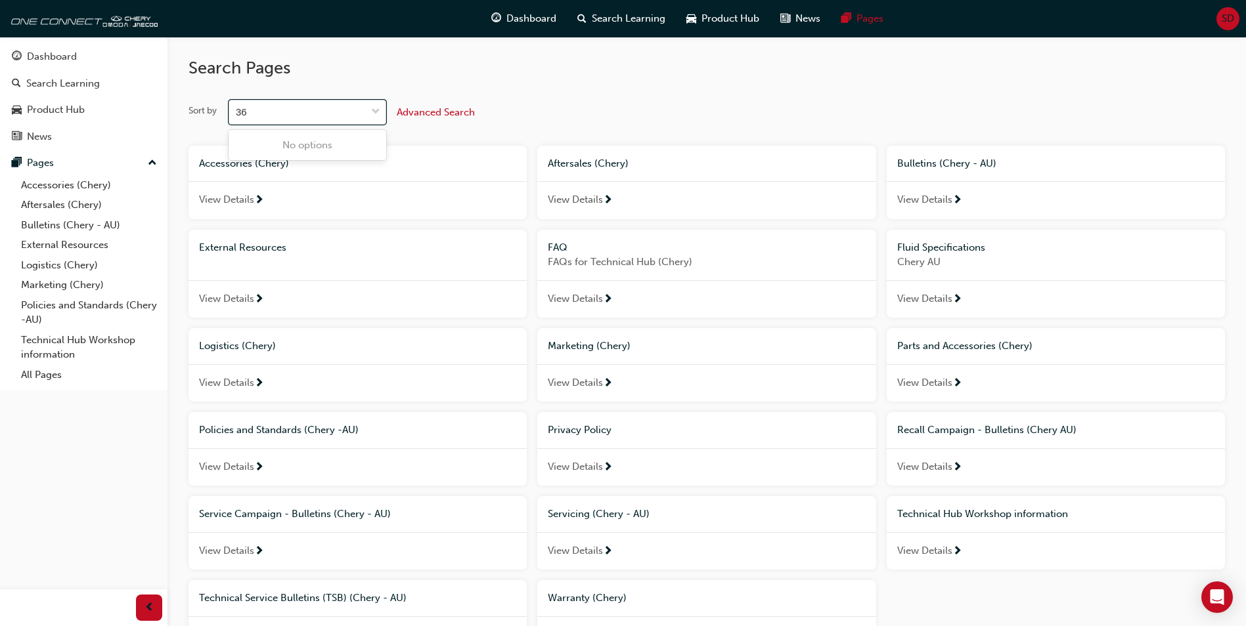
type input "3"
type input "calibration"
click at [408, 113] on span "Advanced Search" at bounding box center [436, 112] width 78 height 12
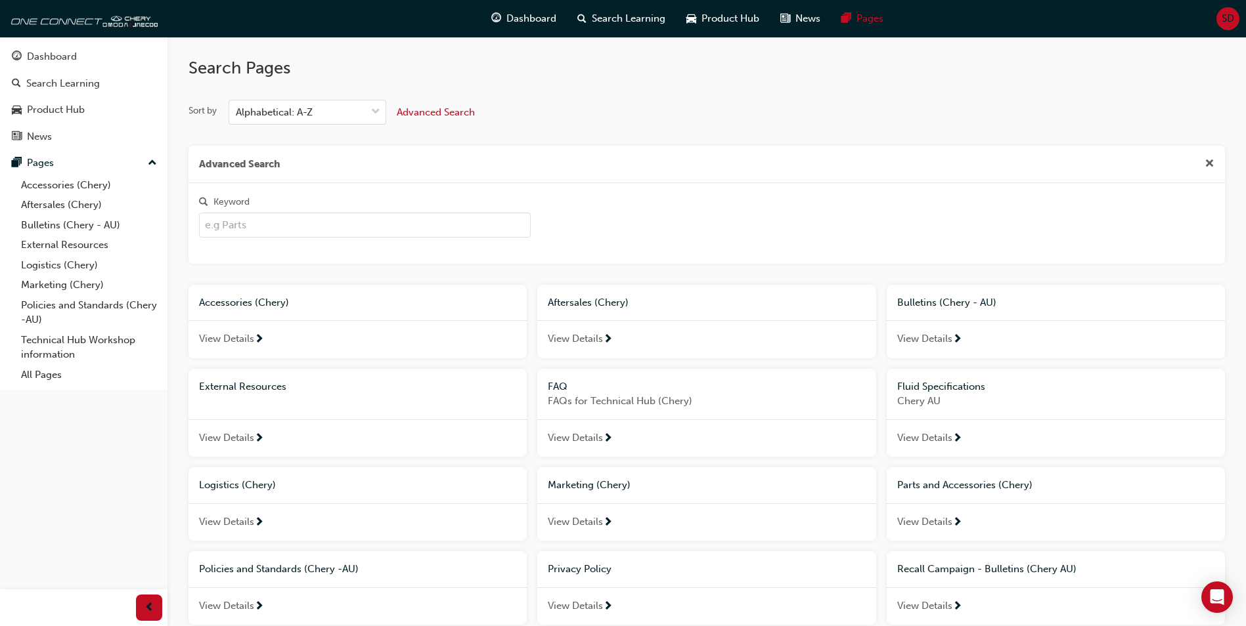
click at [280, 231] on input "Keyword" at bounding box center [365, 225] width 332 height 25
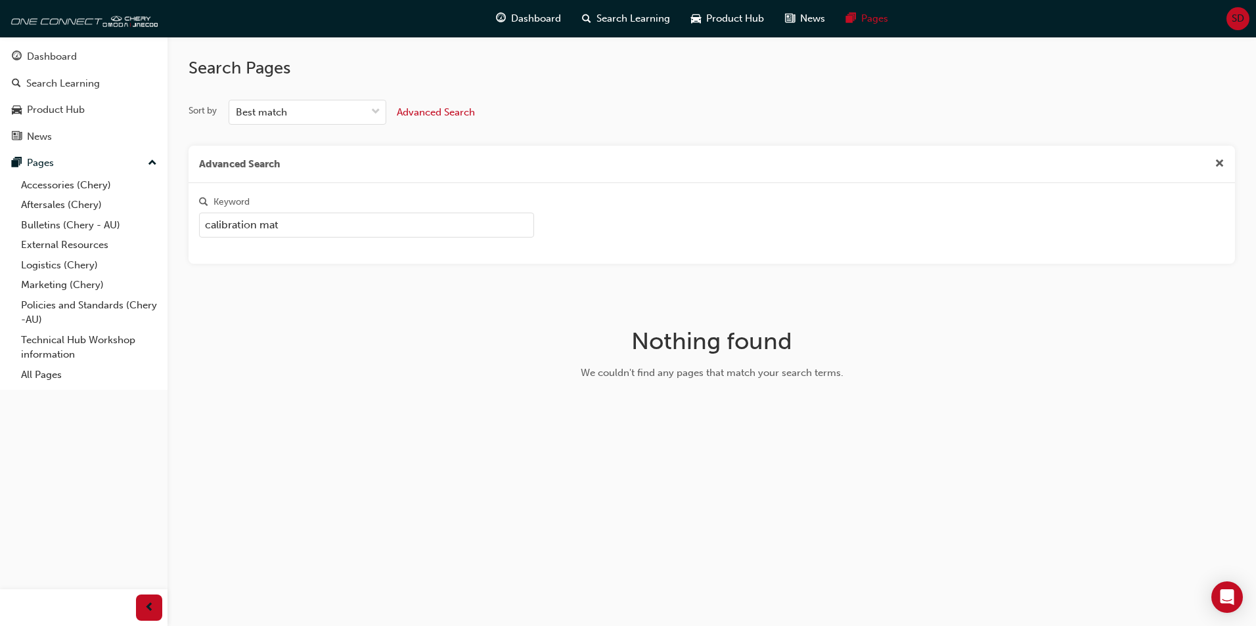
drag, startPoint x: 277, startPoint y: 224, endPoint x: 202, endPoint y: 217, distance: 75.2
click at [202, 217] on input "calibration mat" at bounding box center [366, 225] width 335 height 25
type input "calibration mat"
drag, startPoint x: 378, startPoint y: 306, endPoint x: 413, endPoint y: 284, distance: 41.6
click at [382, 307] on div "Sort by Best match Advanced Search Advanced Search Keyword calibration mat Noth…" at bounding box center [711, 267] width 1046 height 334
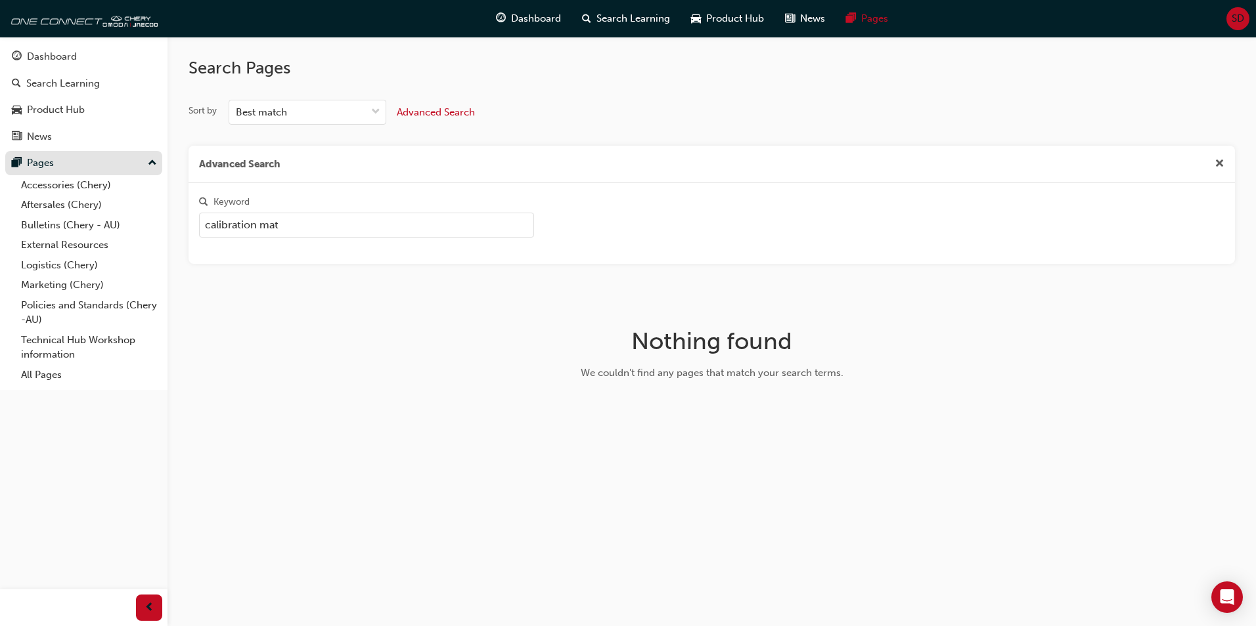
click at [52, 164] on div "Pages" at bounding box center [40, 163] width 27 height 15
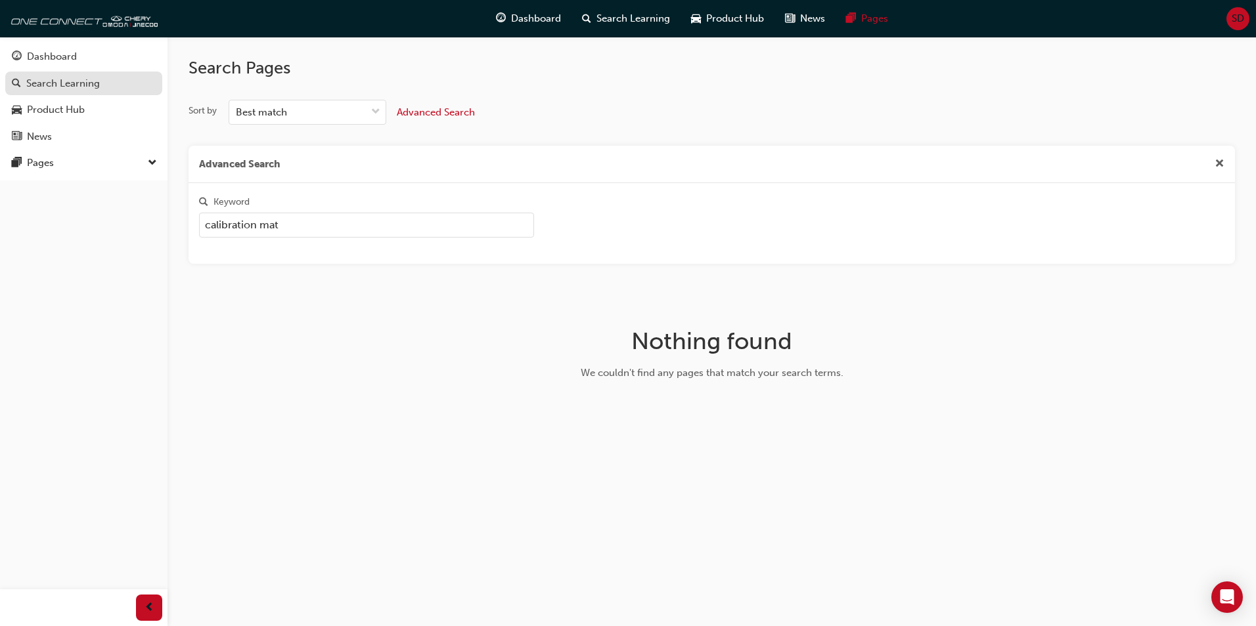
drag, startPoint x: 52, startPoint y: 164, endPoint x: 51, endPoint y: 83, distance: 81.4
click at [51, 83] on div "Search Learning" at bounding box center [63, 83] width 74 height 15
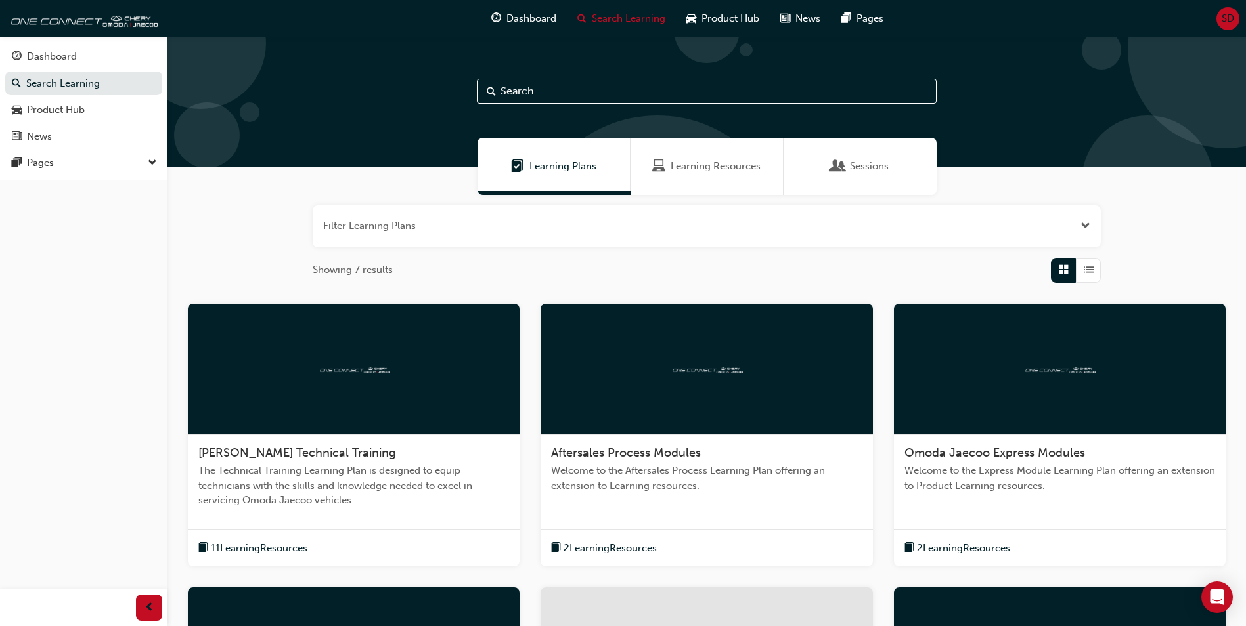
click at [582, 89] on input "text" at bounding box center [707, 91] width 460 height 25
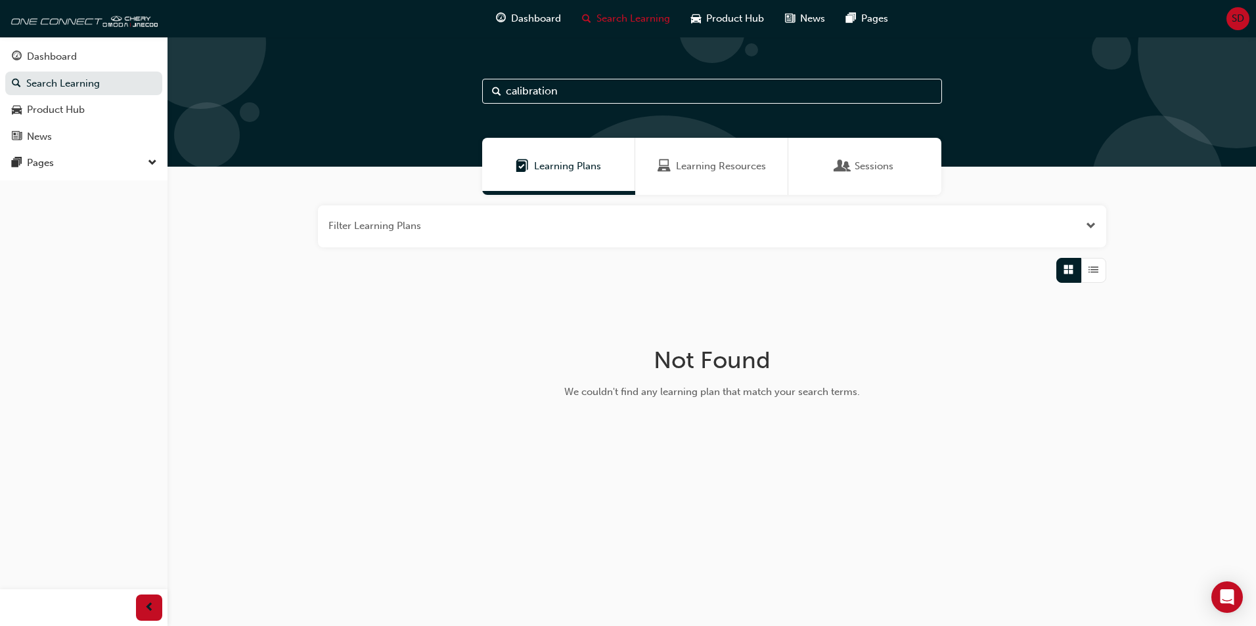
type input "calibration"
click at [1238, 16] on span "SD" at bounding box center [1237, 18] width 12 height 15
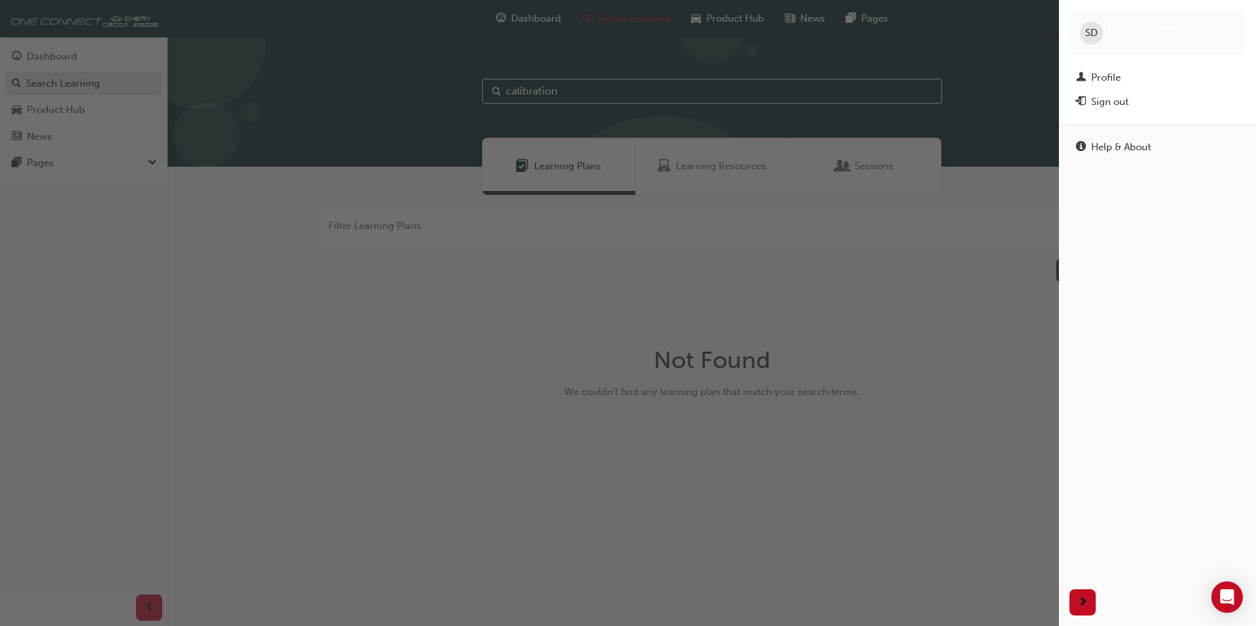
click at [955, 210] on div "button" at bounding box center [529, 313] width 1059 height 626
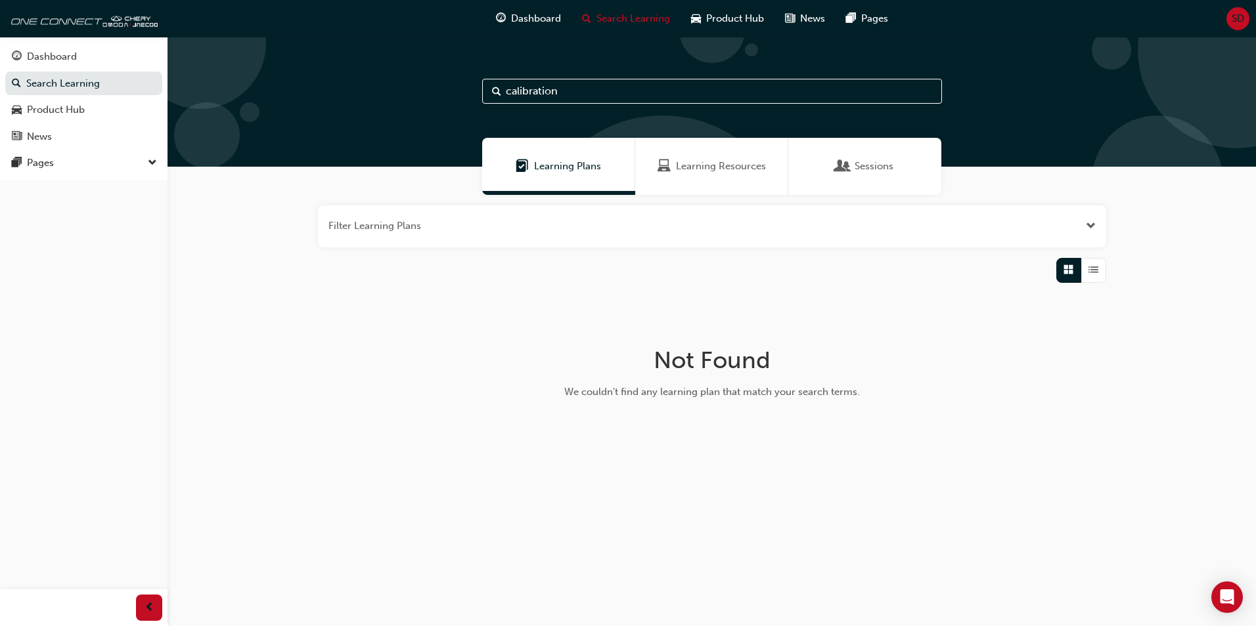
click at [569, 163] on span "Learning Plans" at bounding box center [567, 166] width 67 height 15
click at [720, 166] on span "Learning Resources" at bounding box center [721, 166] width 90 height 15
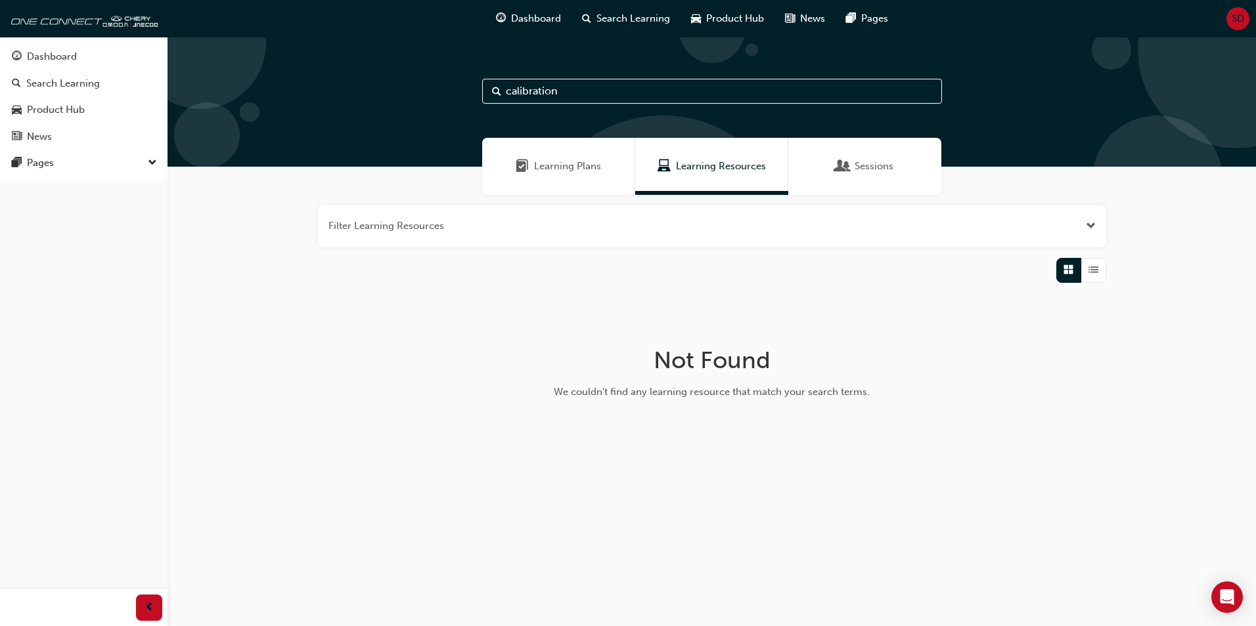
click at [871, 167] on span "Sessions" at bounding box center [873, 166] width 39 height 15
click at [543, 164] on span "Learning Plans" at bounding box center [567, 166] width 67 height 15
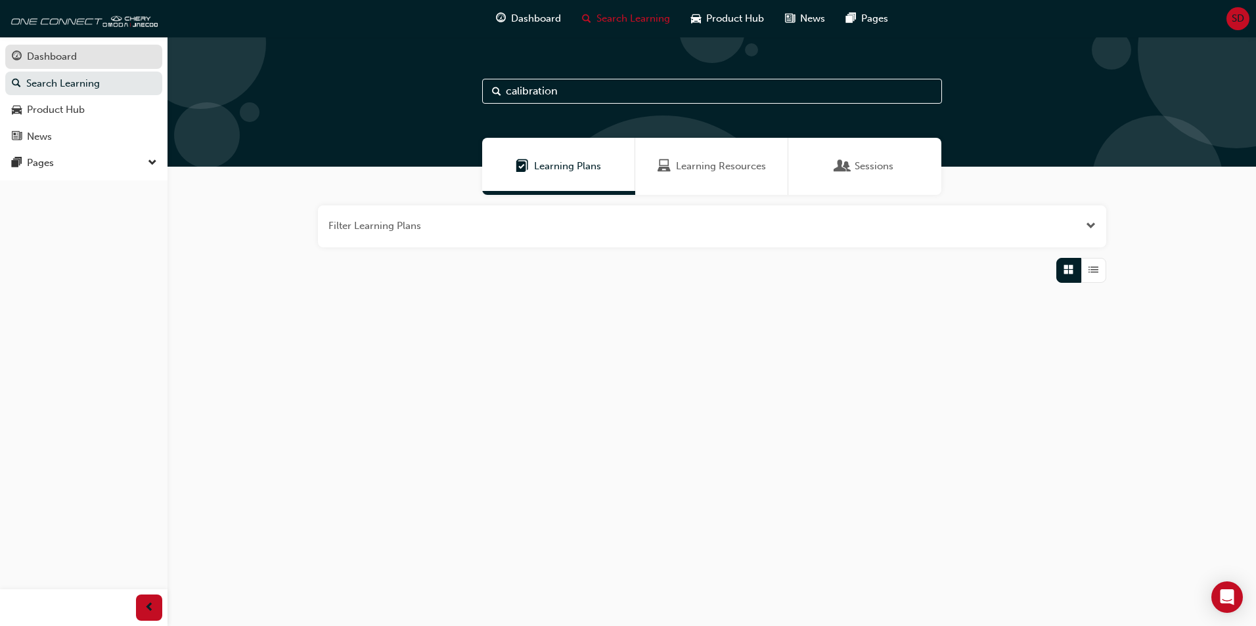
click at [74, 62] on div "Dashboard" at bounding box center [52, 56] width 50 height 15
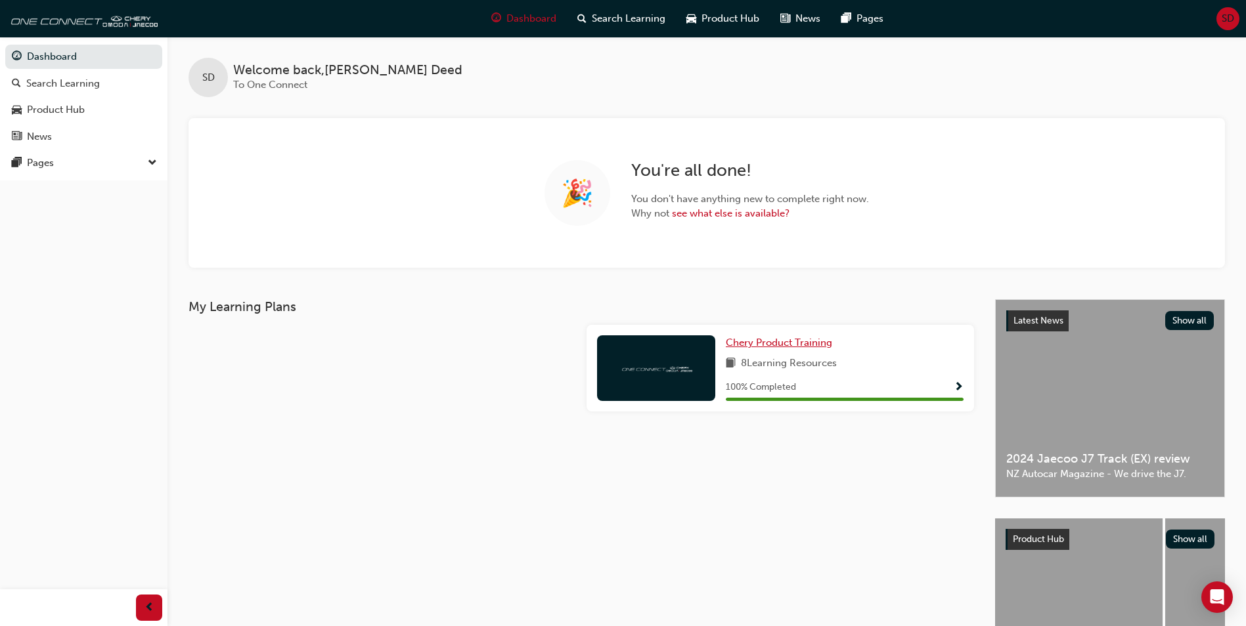
click at [796, 341] on span "Chery Product Training" at bounding box center [779, 343] width 106 height 12
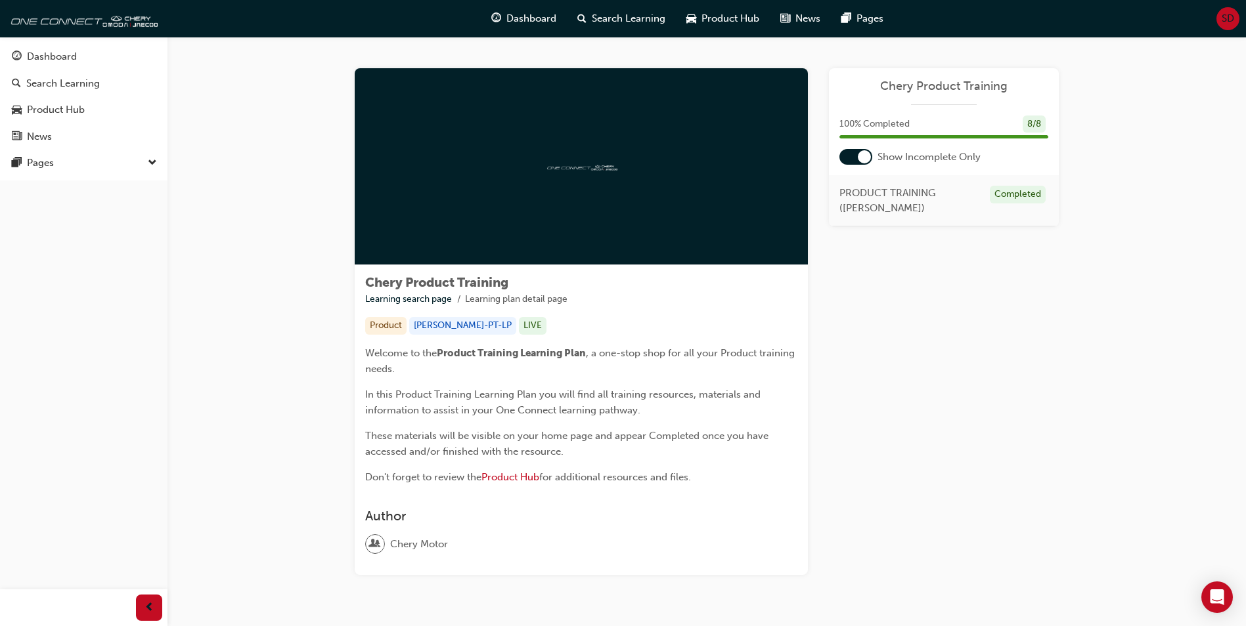
click at [1226, 18] on span "SD" at bounding box center [1227, 18] width 12 height 15
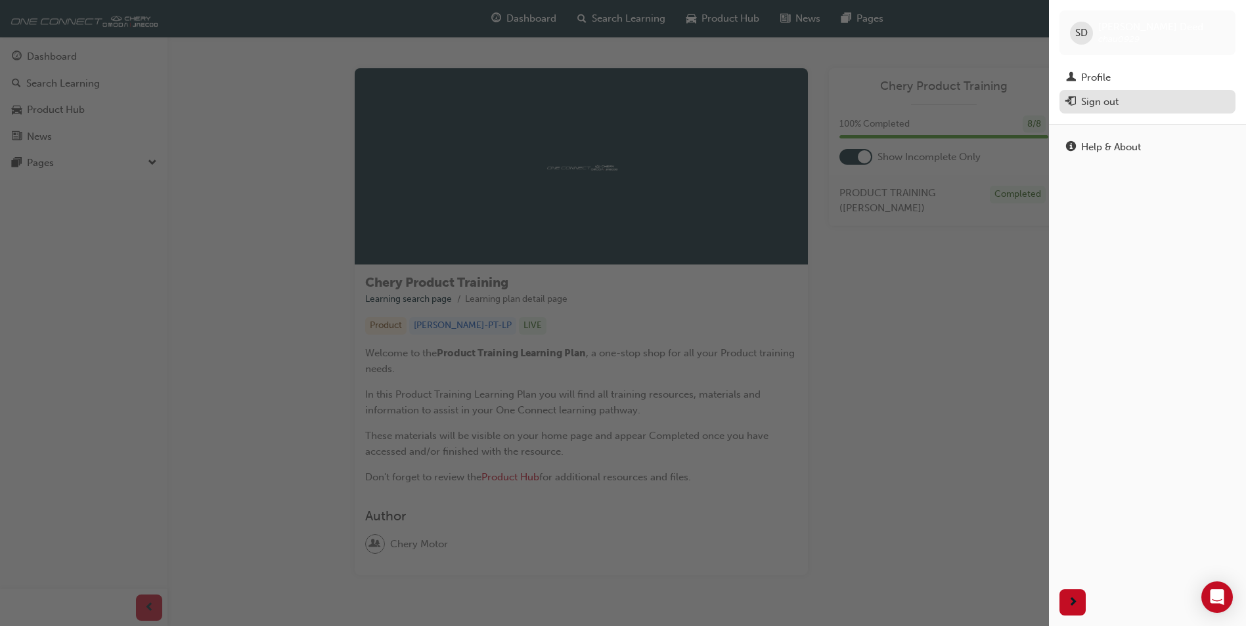
click at [1101, 102] on div "Sign out" at bounding box center [1099, 102] width 37 height 15
